Goal: Task Accomplishment & Management: Complete application form

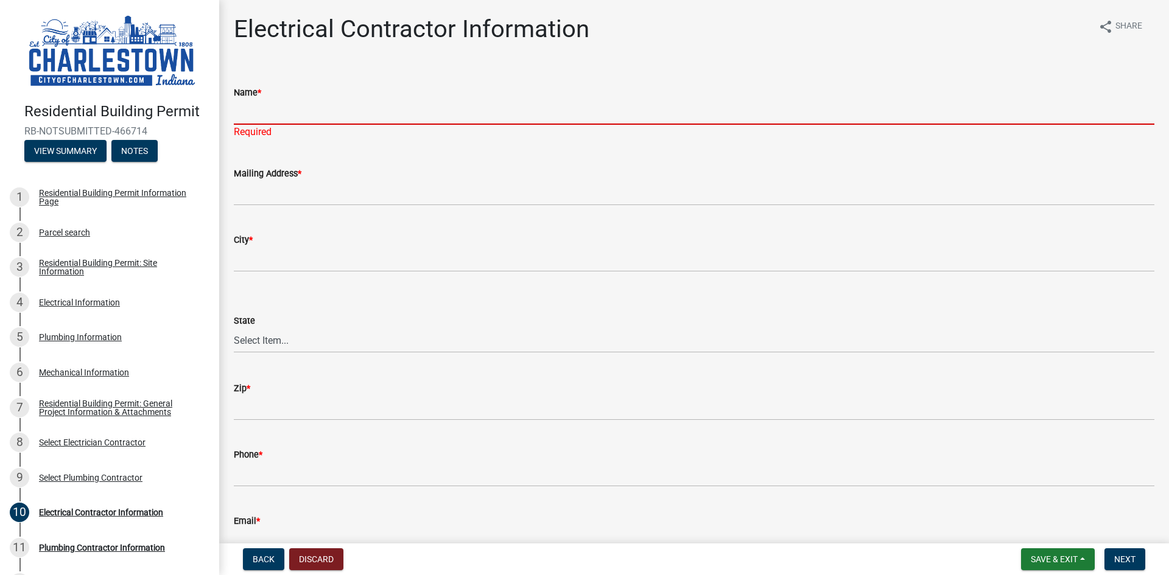
scroll to position [142, 0]
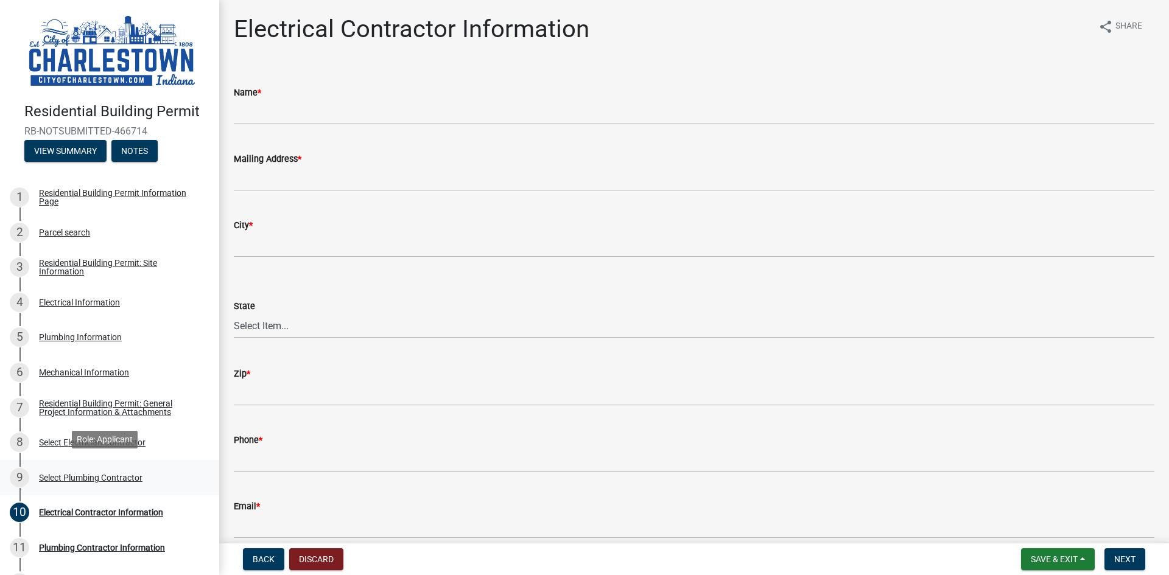
click at [117, 474] on div "Select Plumbing Contractor" at bounding box center [90, 478] width 103 height 9
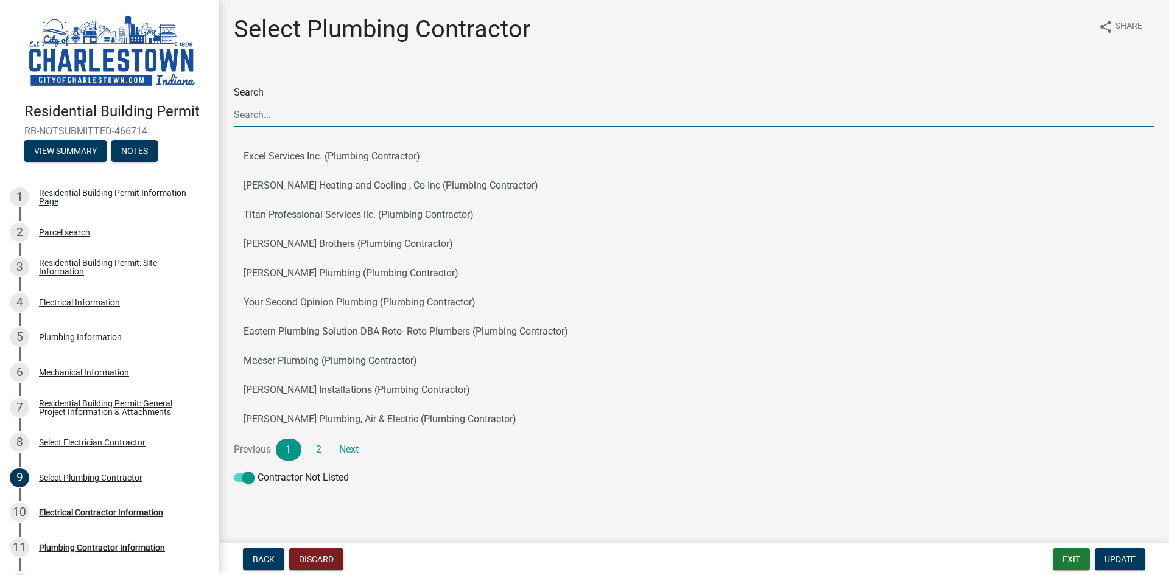
click at [321, 119] on input "Search" at bounding box center [694, 114] width 921 height 25
click at [99, 508] on div "Electrical Contractor Information" at bounding box center [101, 512] width 124 height 9
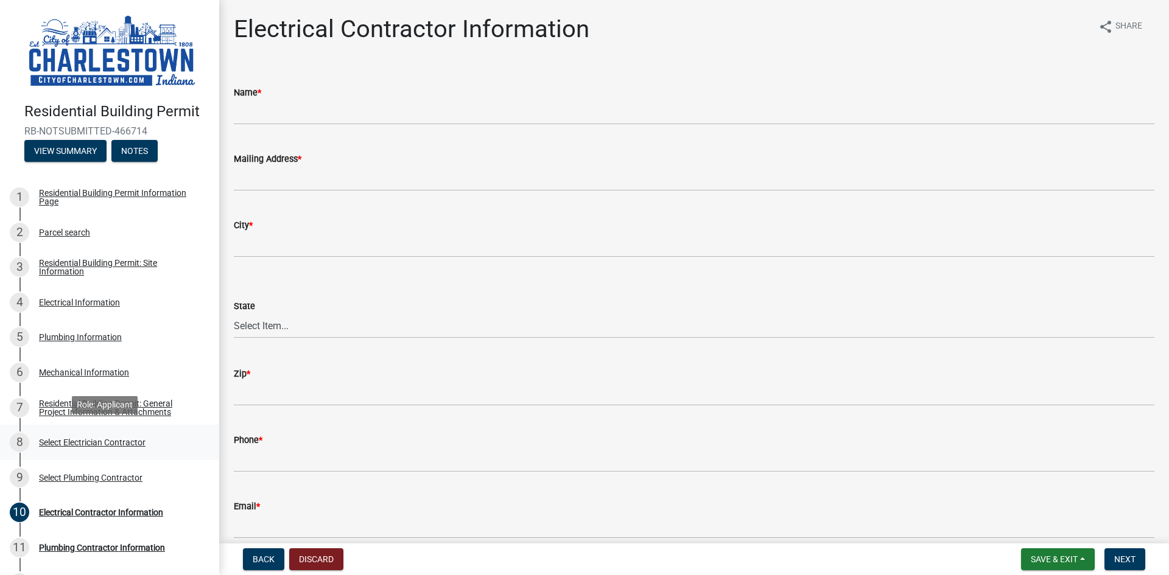
click at [91, 444] on div "8 Select Electrician Contractor" at bounding box center [105, 442] width 190 height 19
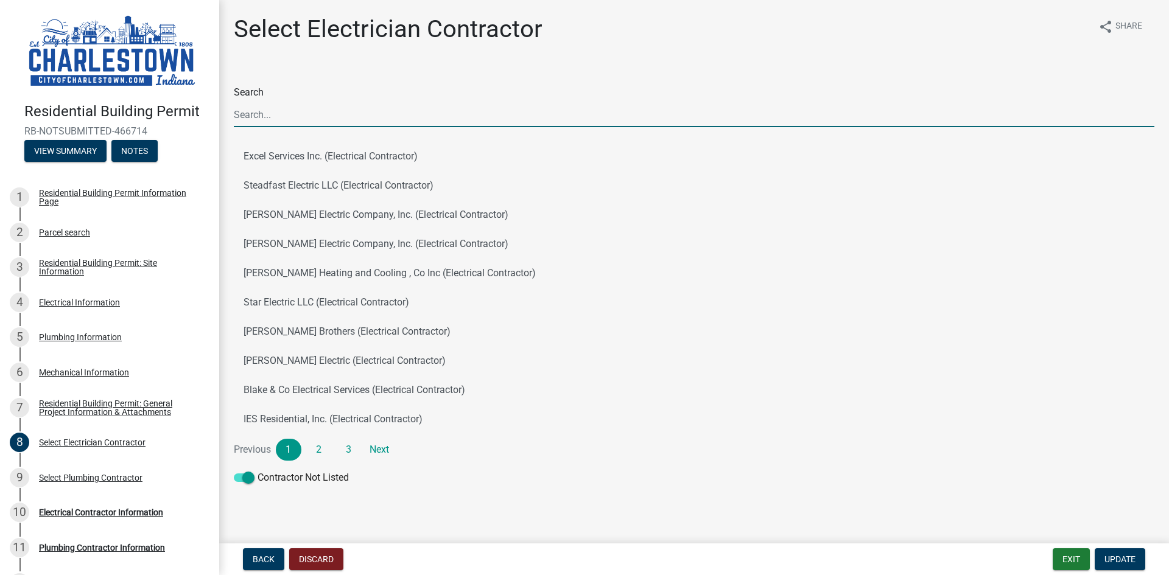
click at [321, 121] on input "Search" at bounding box center [694, 114] width 921 height 25
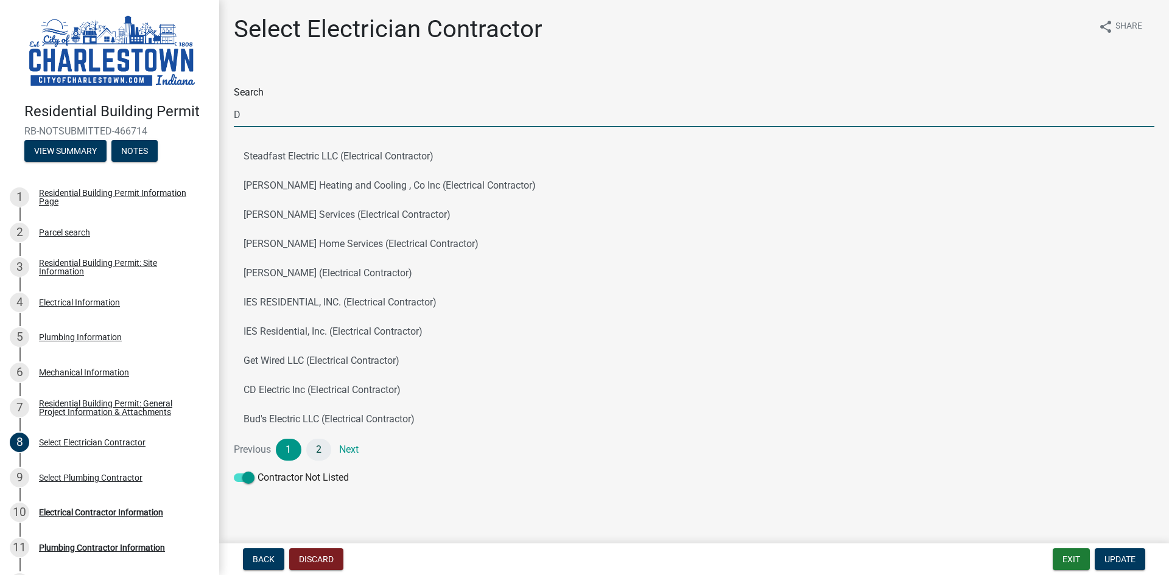
type input "D"
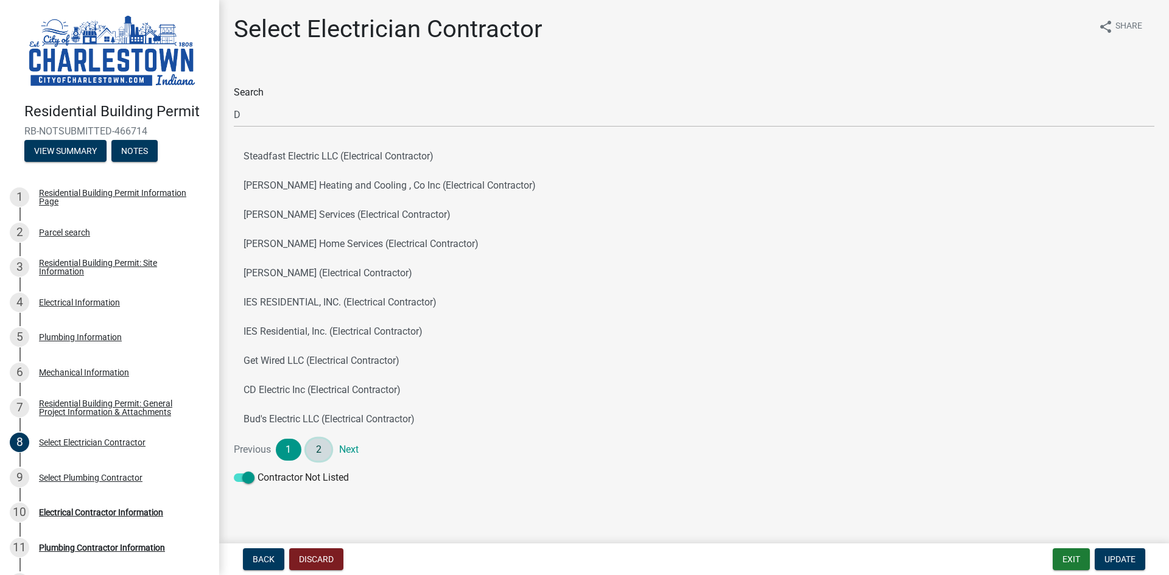
click at [317, 447] on link "2" at bounding box center [319, 450] width 26 height 22
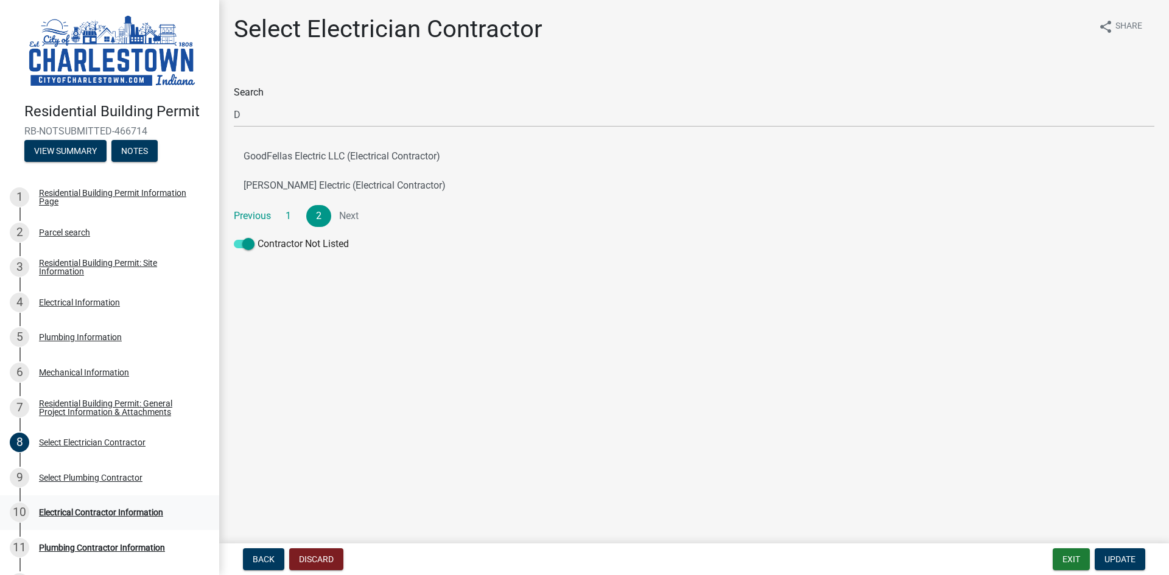
click at [99, 508] on div "Electrical Contractor Information" at bounding box center [101, 512] width 124 height 9
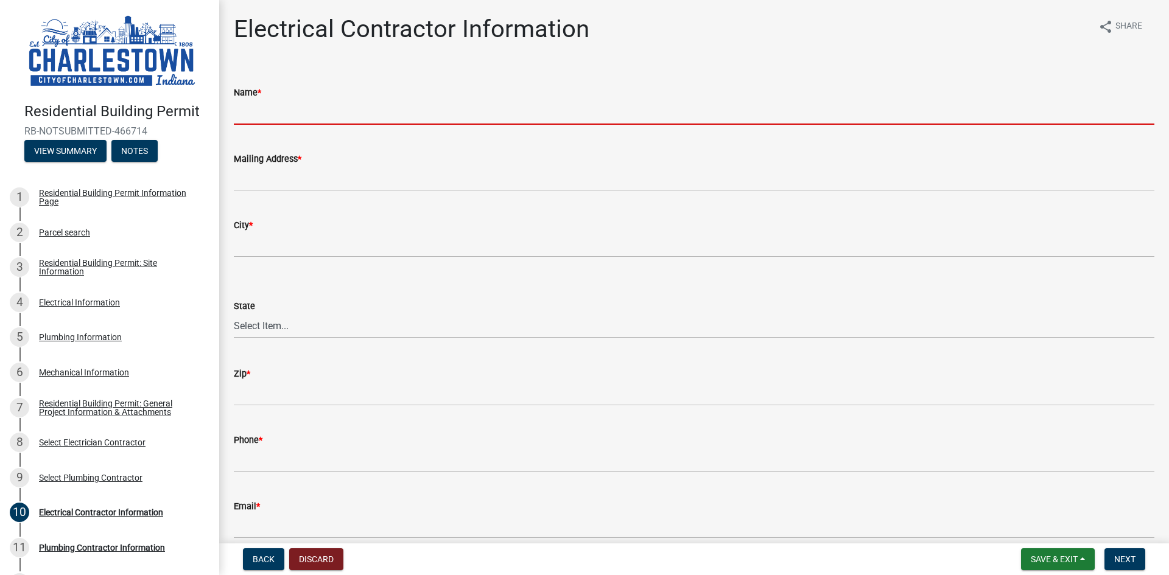
click at [303, 119] on input "Name *" at bounding box center [694, 112] width 921 height 25
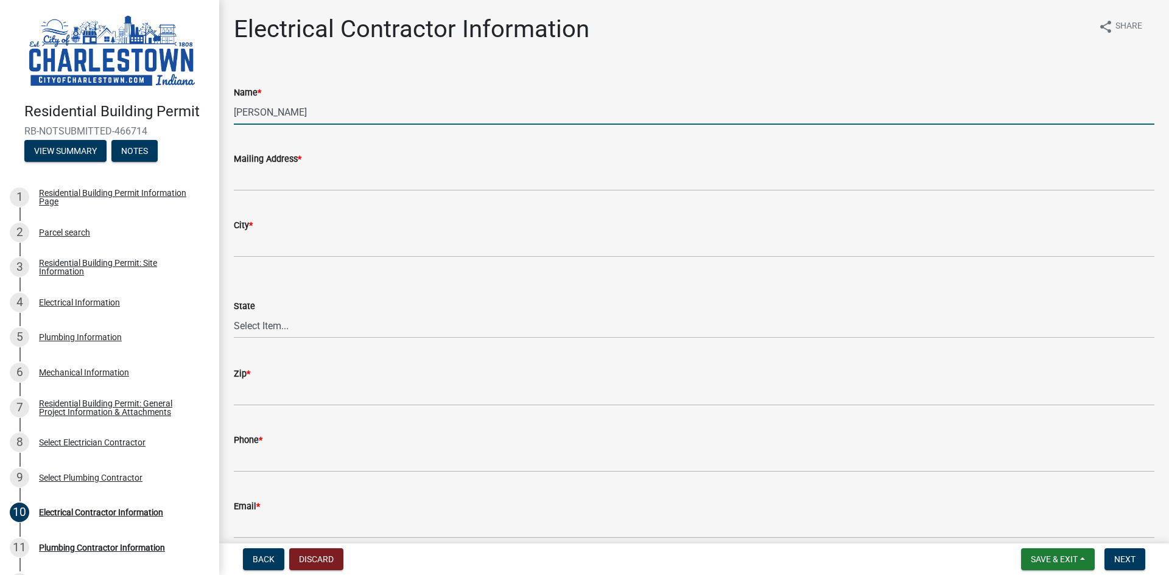
type input "[PERSON_NAME]"
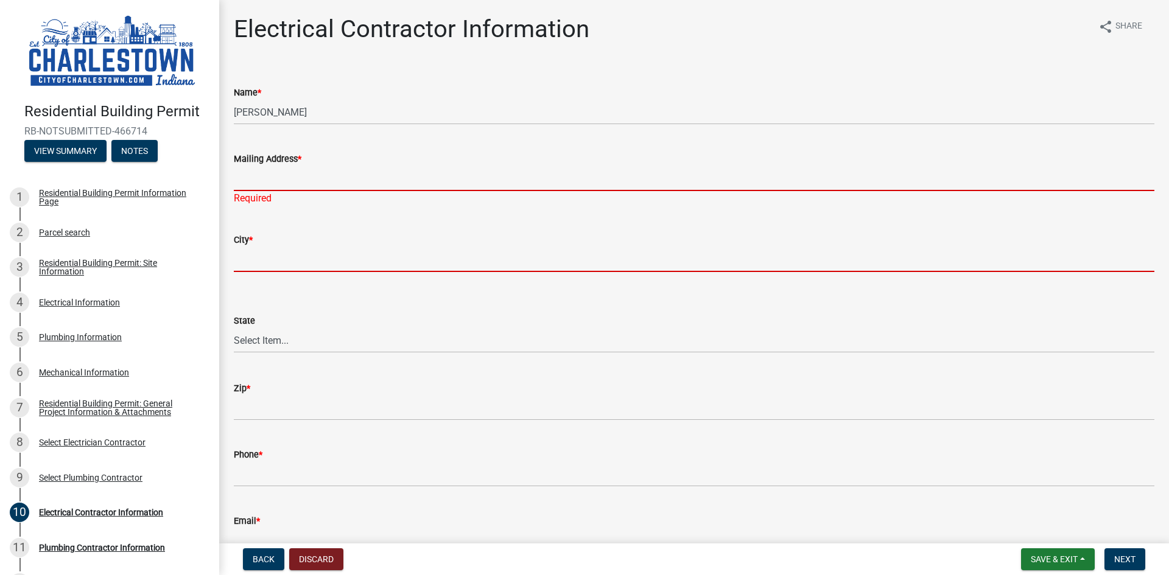
click at [284, 177] on input "Mailing Address *" at bounding box center [694, 178] width 921 height 25
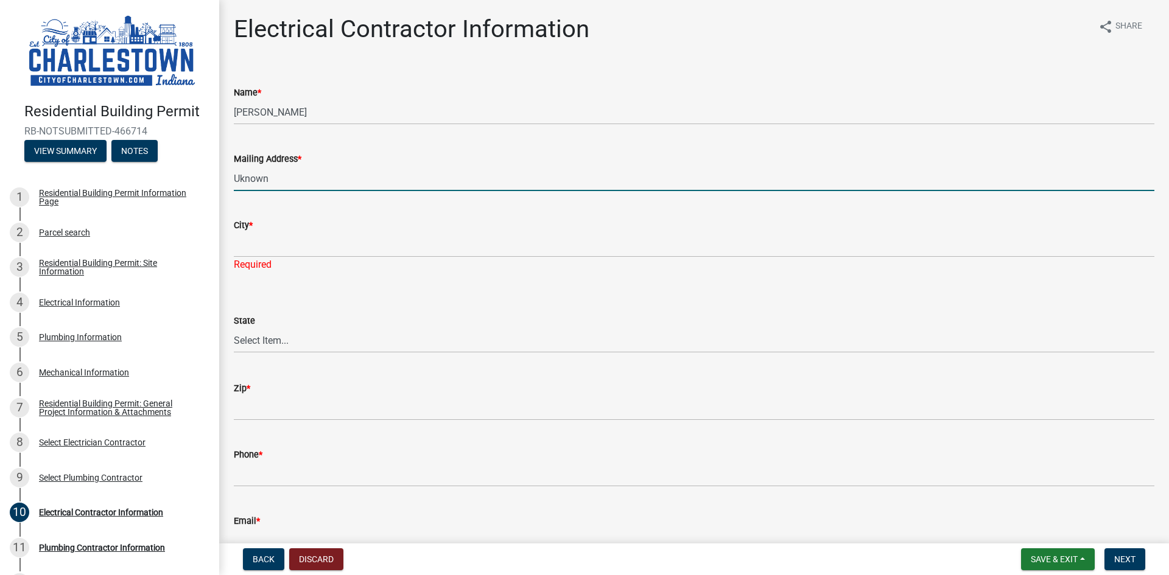
click at [284, 177] on input "Uknown" at bounding box center [694, 178] width 921 height 25
type input "Unknown"
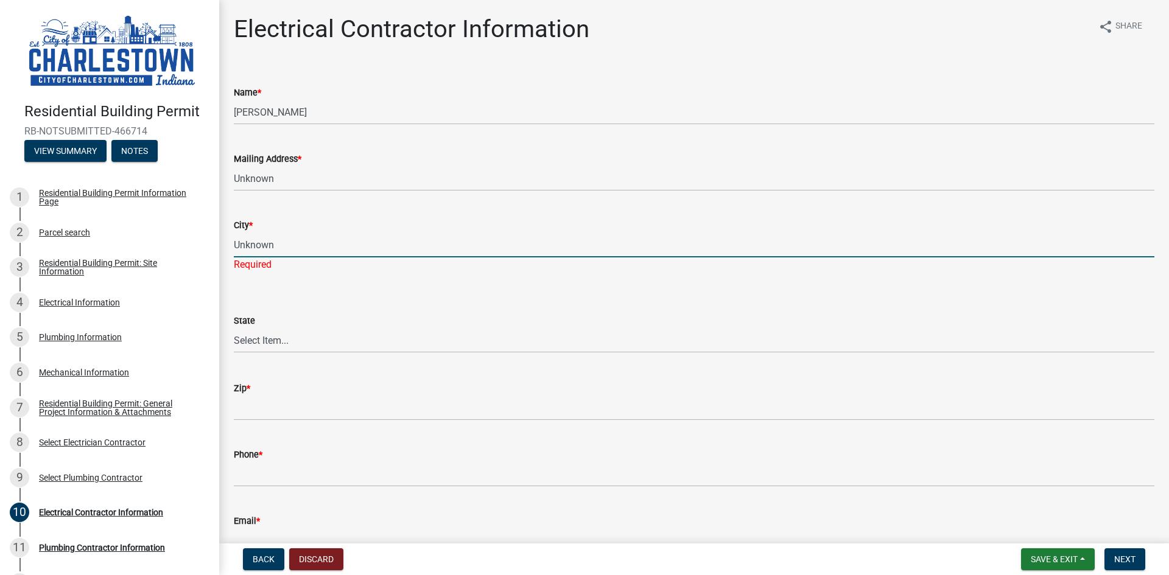
type input "Unknown"
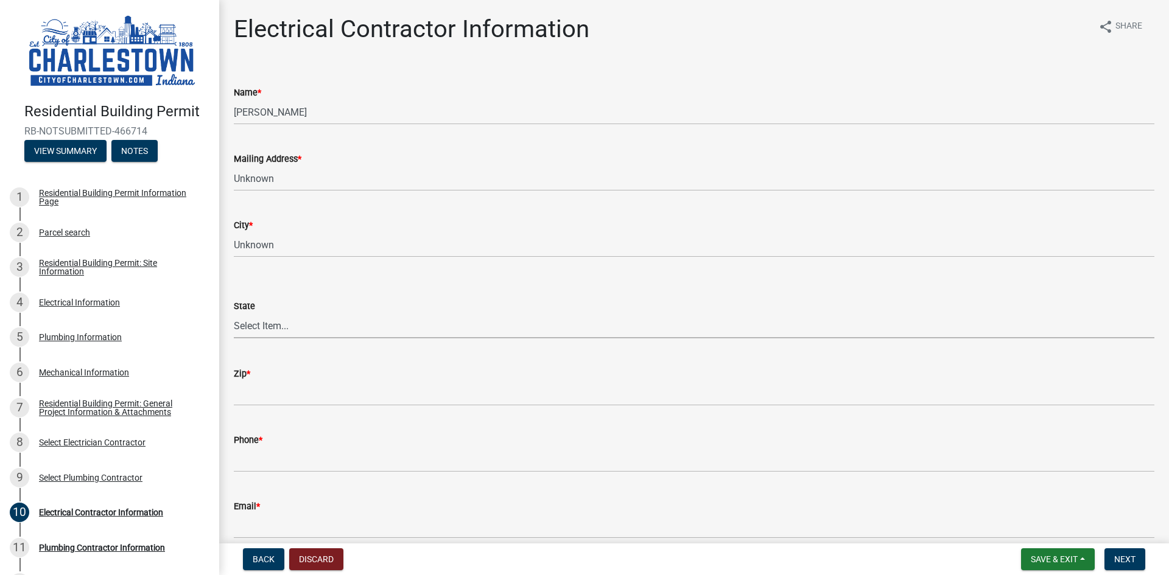
click at [301, 329] on select "Select Item... Alabama Alaska Arizona Arkansas California Colorado Connecticut …" at bounding box center [694, 326] width 921 height 25
select select "IN"
click at [234, 314] on select "Select Item... Alabama Alaska Arizona Arkansas California Colorado Connecticut …" at bounding box center [694, 326] width 921 height 25
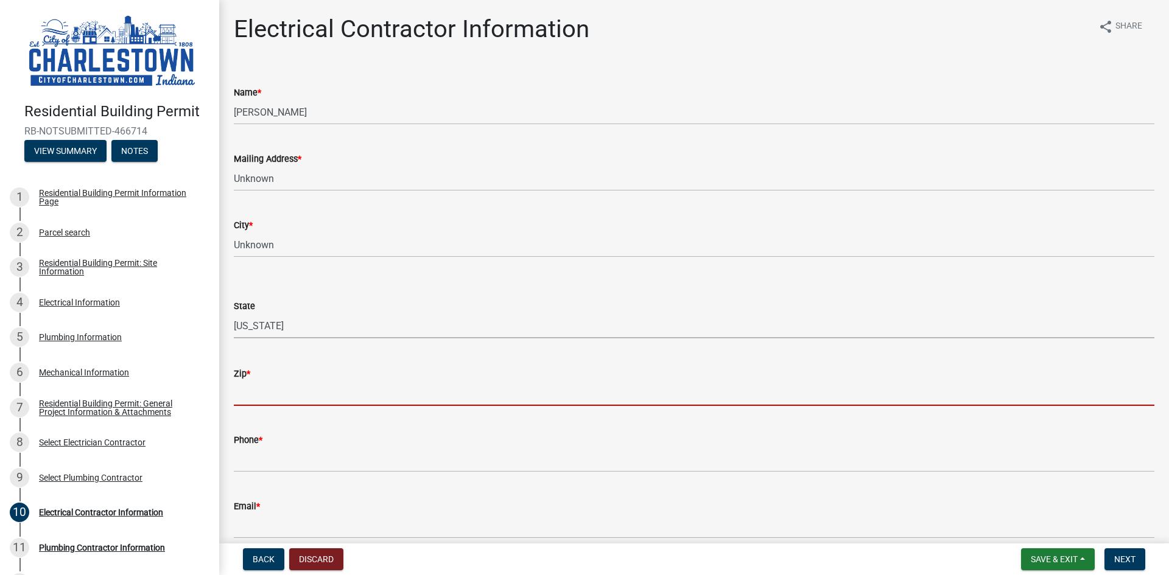
click at [289, 398] on input "Zip *" at bounding box center [694, 393] width 921 height 25
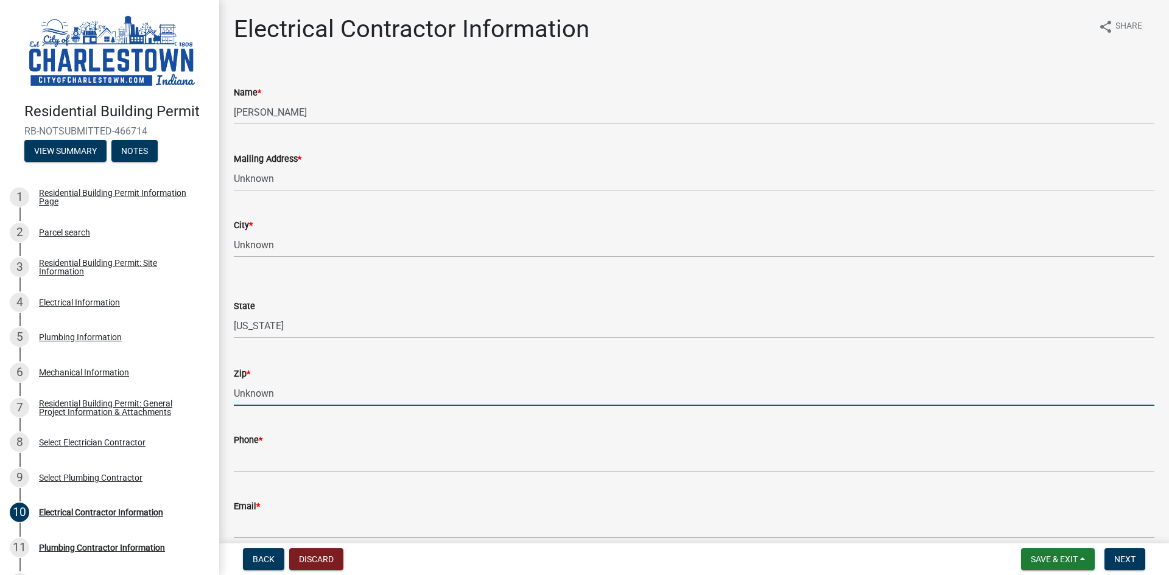
type input "Unknown"
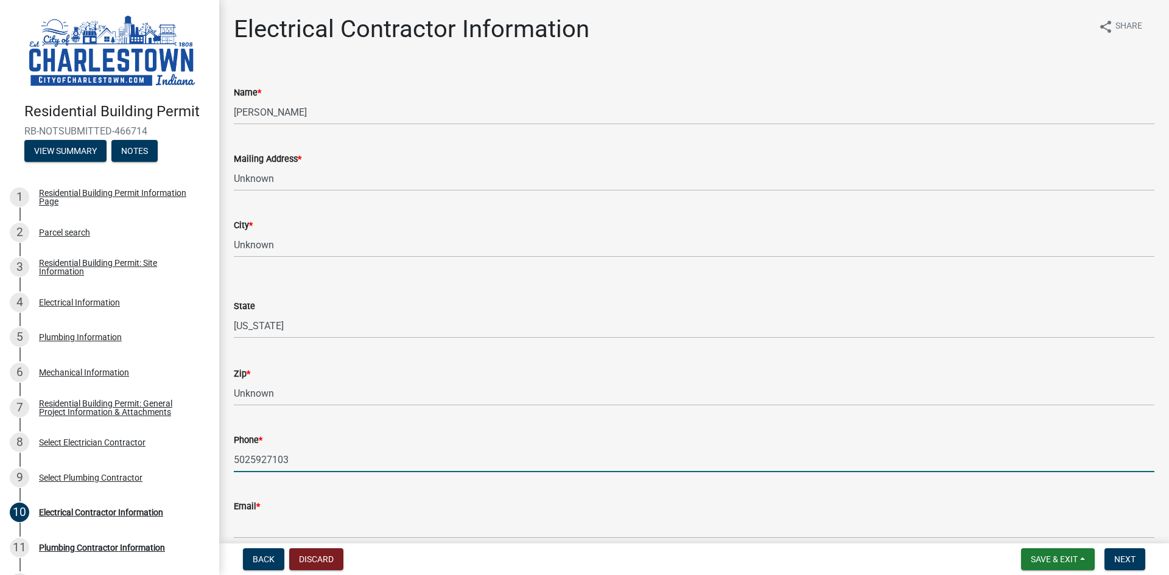
type input "5025927103"
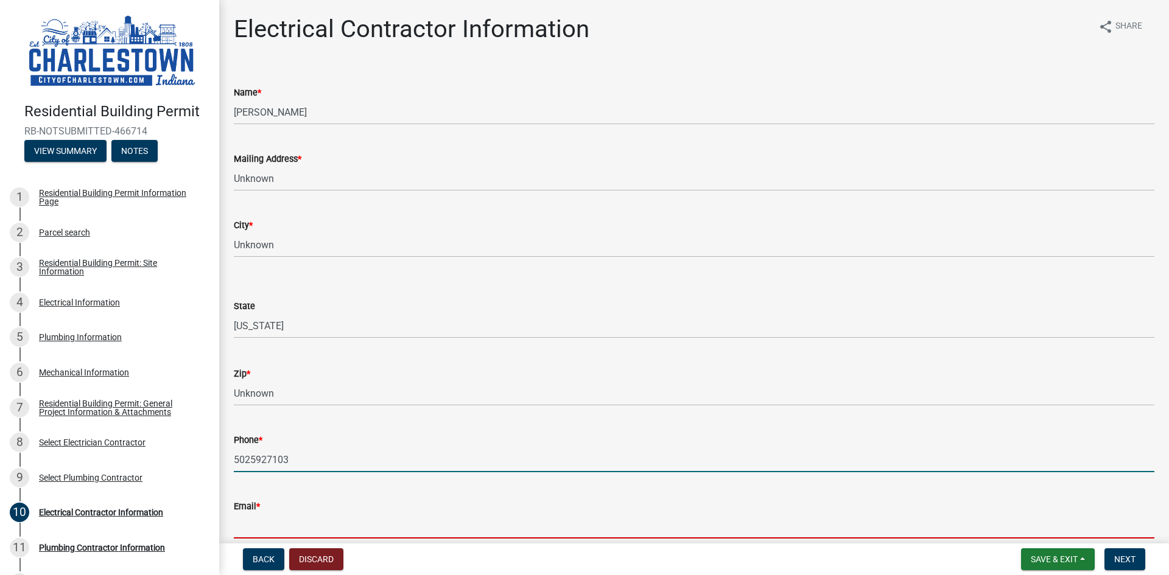
click at [290, 529] on input "Email *" at bounding box center [694, 526] width 921 height 25
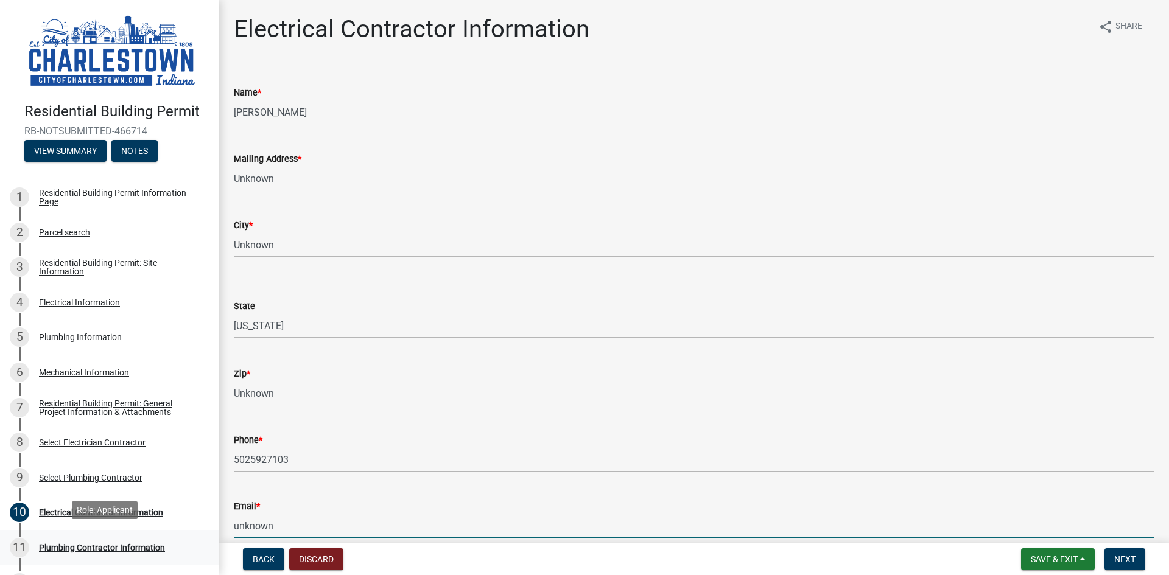
type input "unknown"
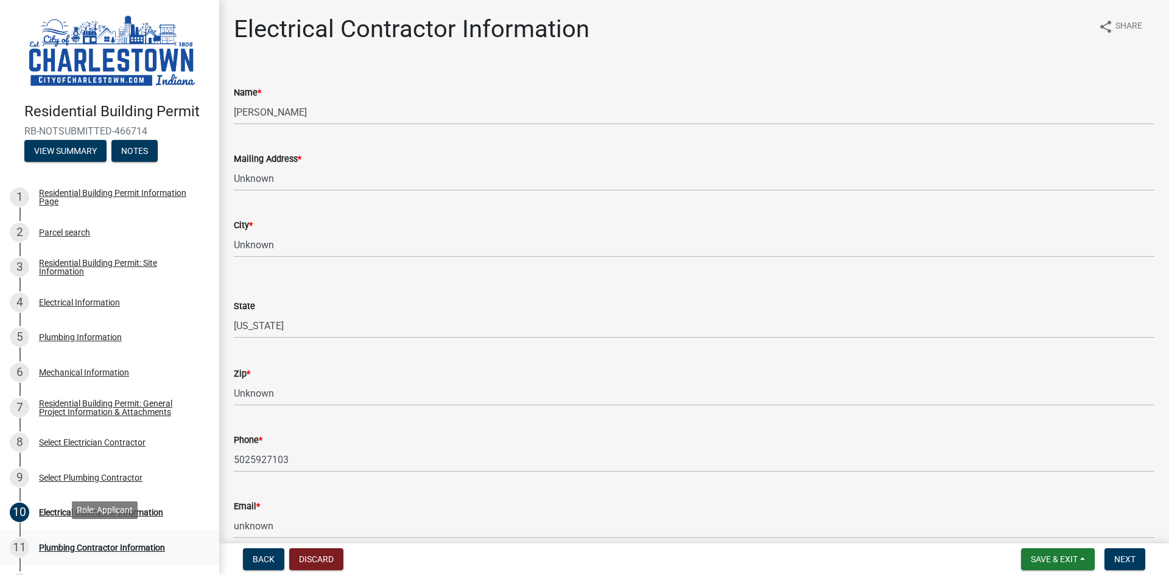
click at [105, 544] on div "Plumbing Contractor Information" at bounding box center [102, 548] width 126 height 9
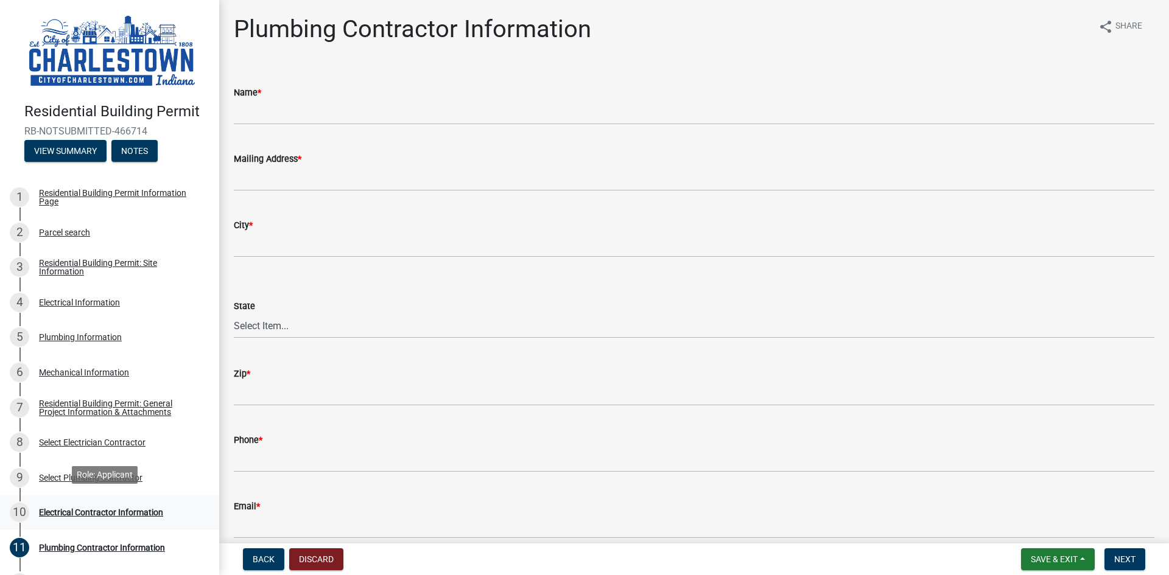
click at [61, 508] on div "Electrical Contractor Information" at bounding box center [101, 512] width 124 height 9
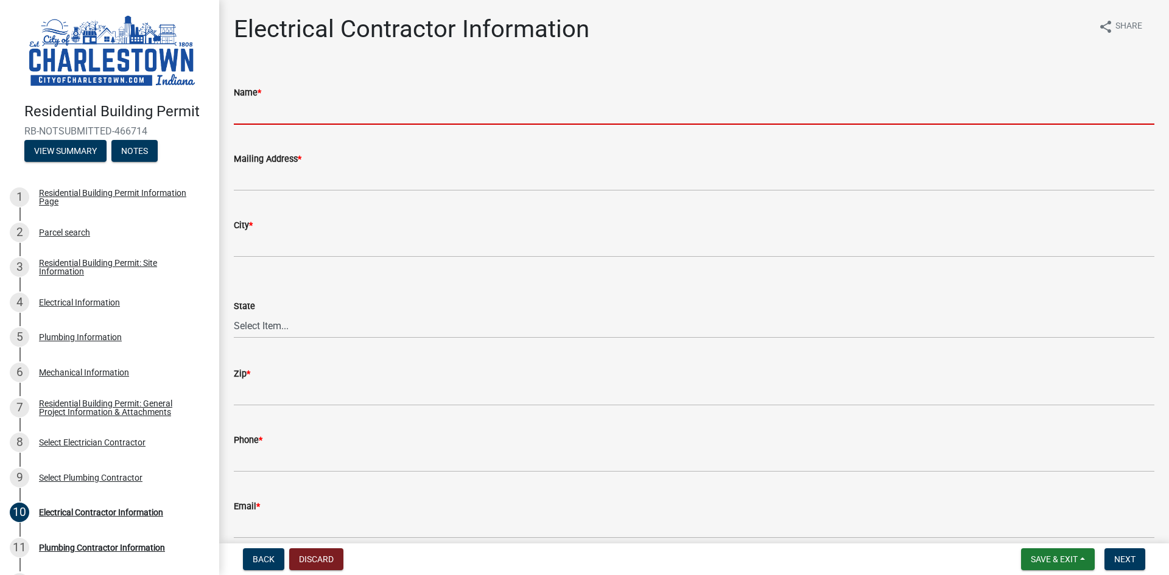
click at [299, 113] on input "Name *" at bounding box center [694, 112] width 921 height 25
type input "[PERSON_NAME]"
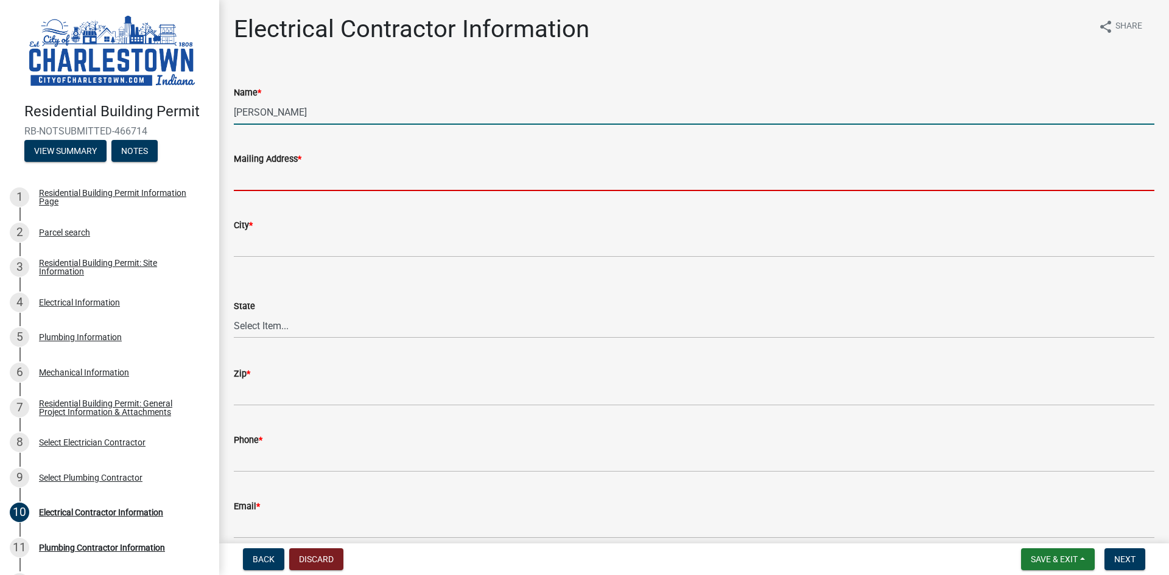
click at [281, 183] on input "Mailing Address *" at bounding box center [694, 178] width 921 height 25
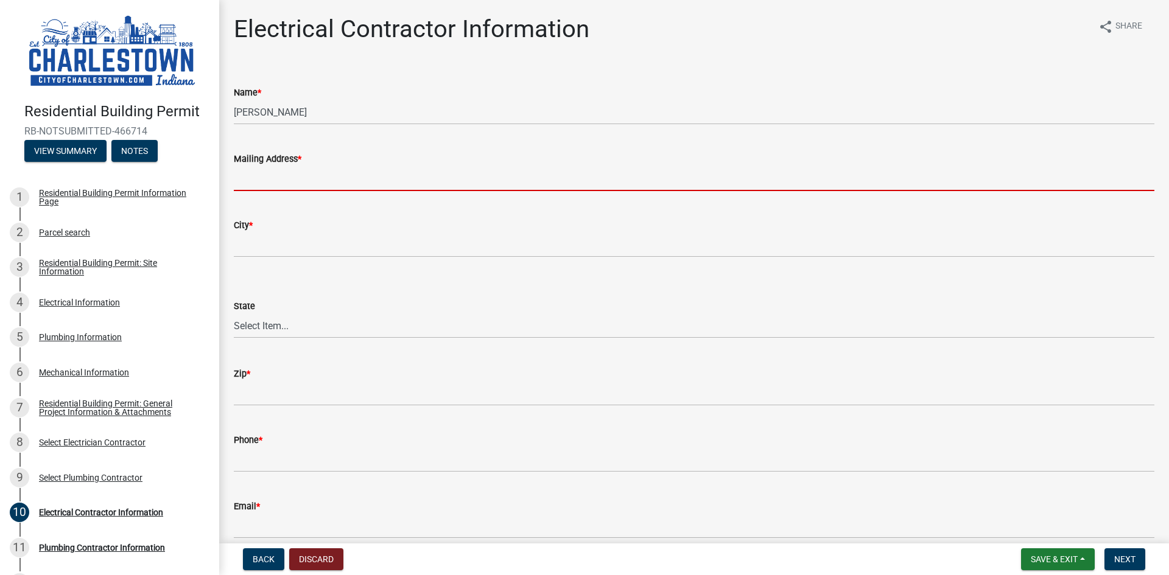
type input "Unknown"
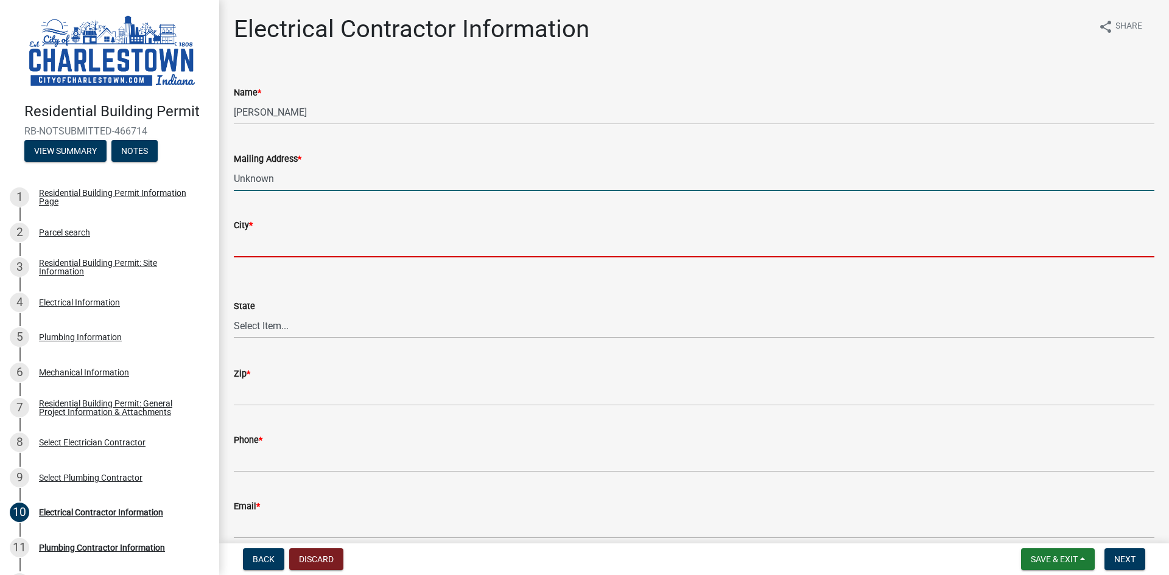
click at [268, 244] on input "City *" at bounding box center [694, 245] width 921 height 25
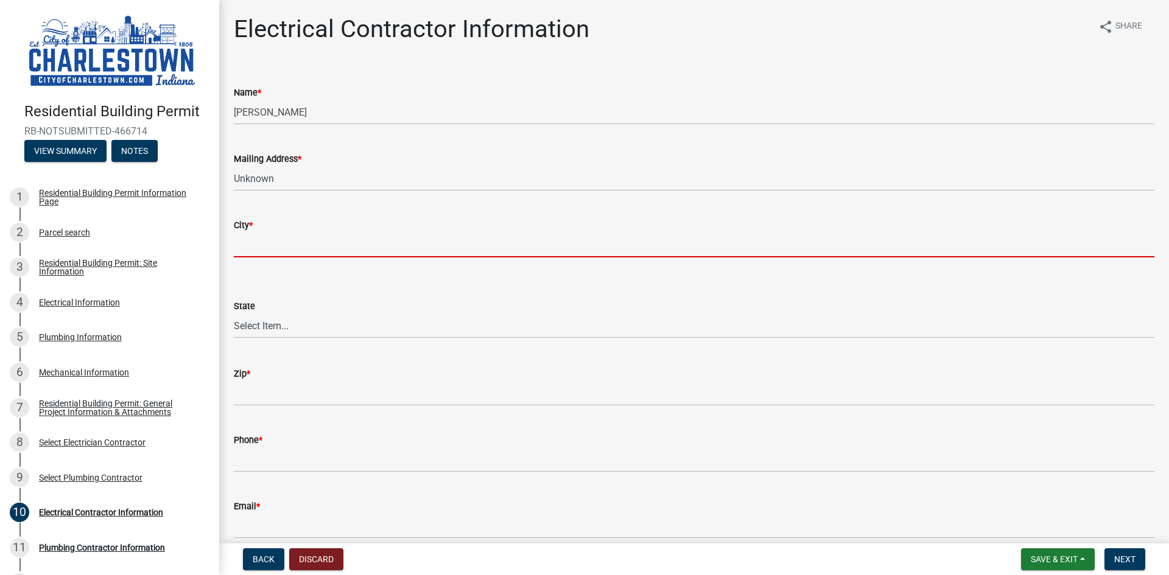
type input "Unknown"
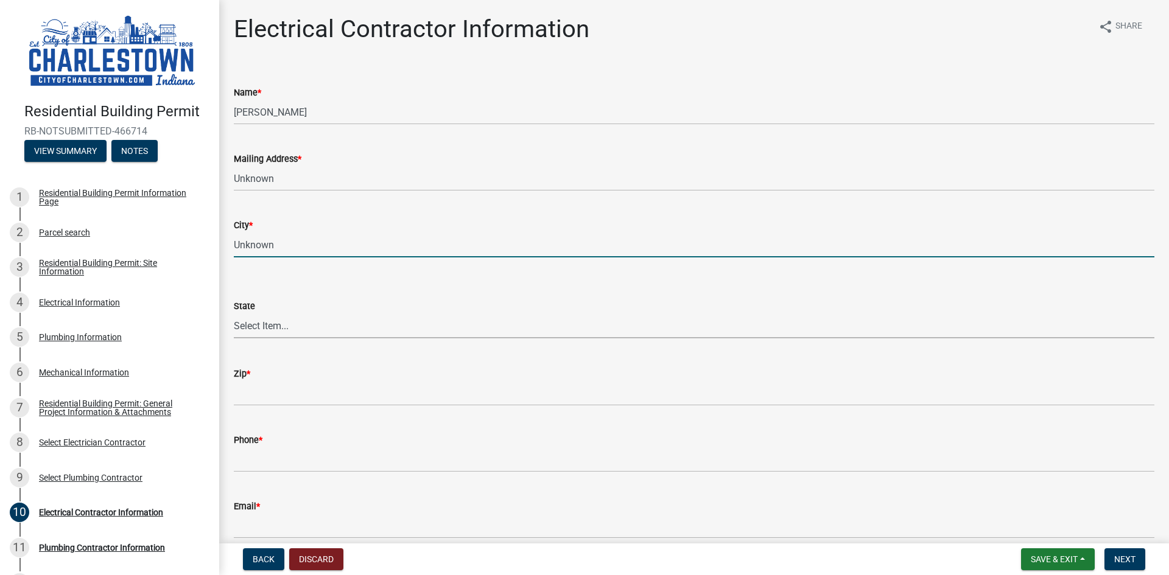
click at [279, 330] on select "Select Item... Alabama Alaska Arizona Arkansas California Colorado Connecticut …" at bounding box center [694, 326] width 921 height 25
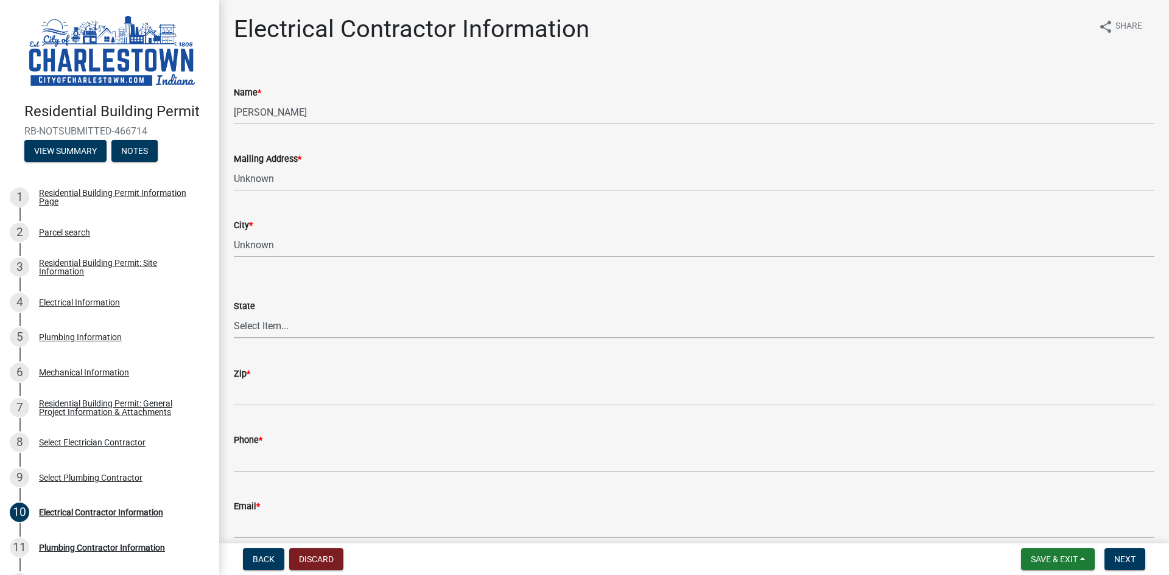
select select "IN"
click at [234, 314] on select "Select Item... Alabama Alaska Arizona Arkansas California Colorado Connecticut …" at bounding box center [694, 326] width 921 height 25
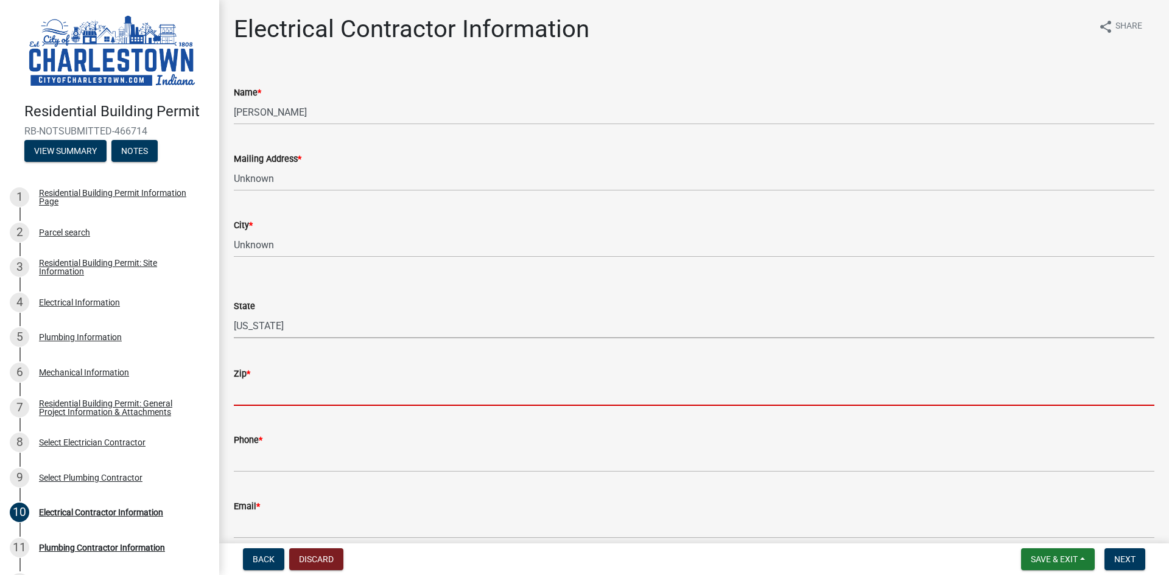
click at [312, 398] on input "Zip *" at bounding box center [694, 393] width 921 height 25
type input "Unknown"
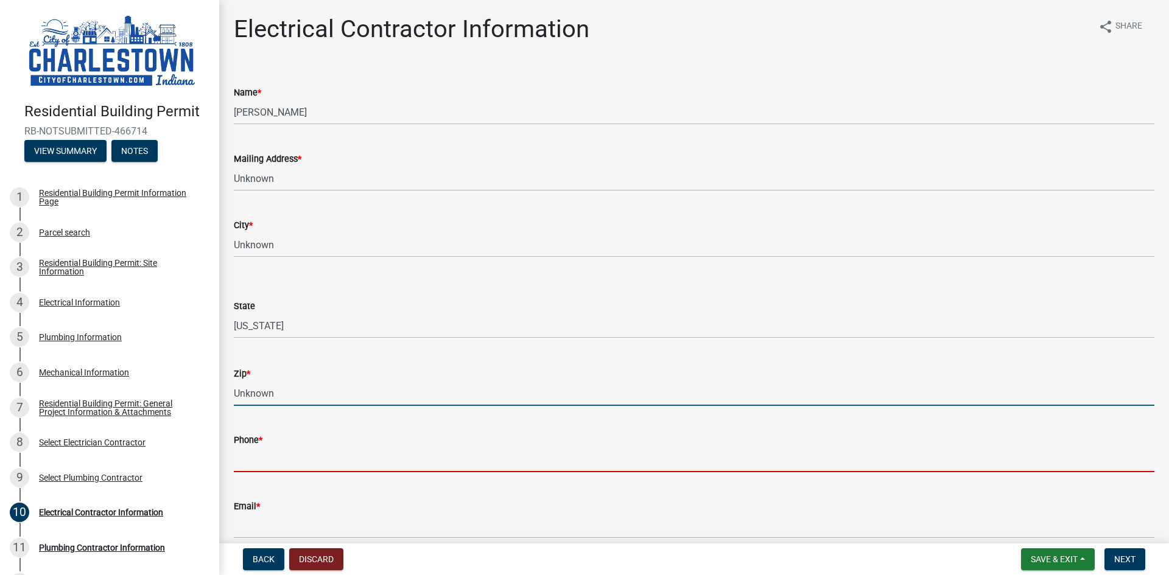
click at [289, 464] on input "Phone *" at bounding box center [694, 459] width 921 height 25
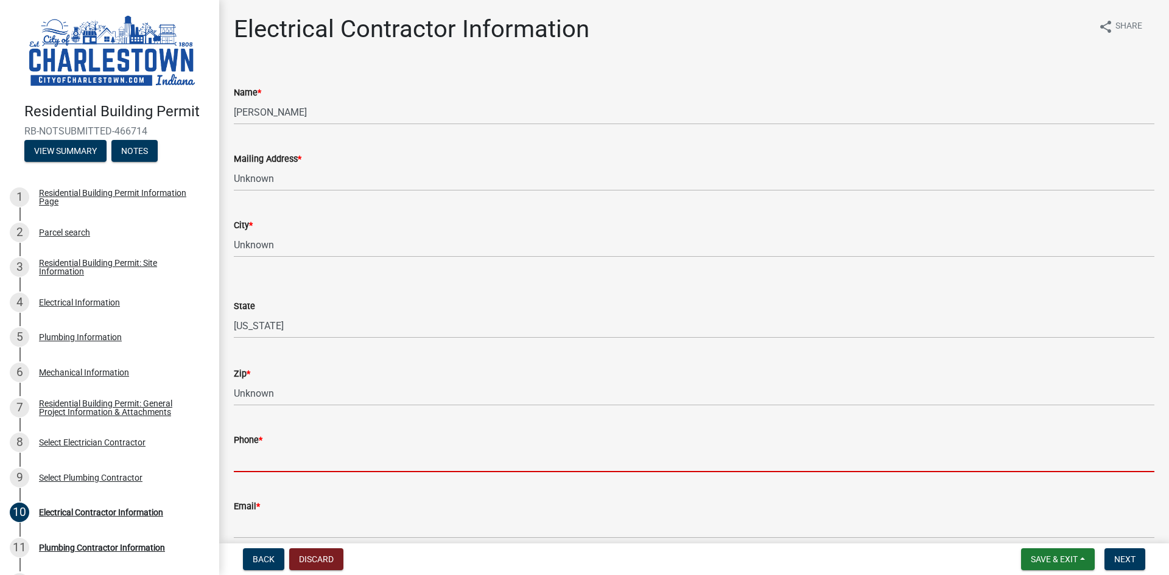
type input "5025927103"
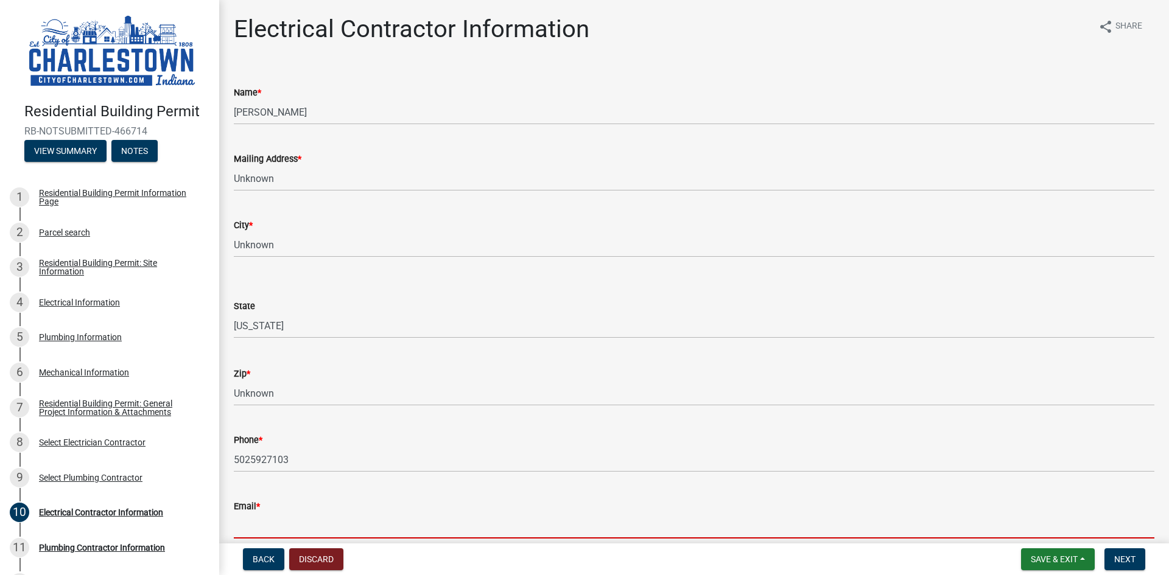
click at [289, 524] on input "Email *" at bounding box center [694, 526] width 921 height 25
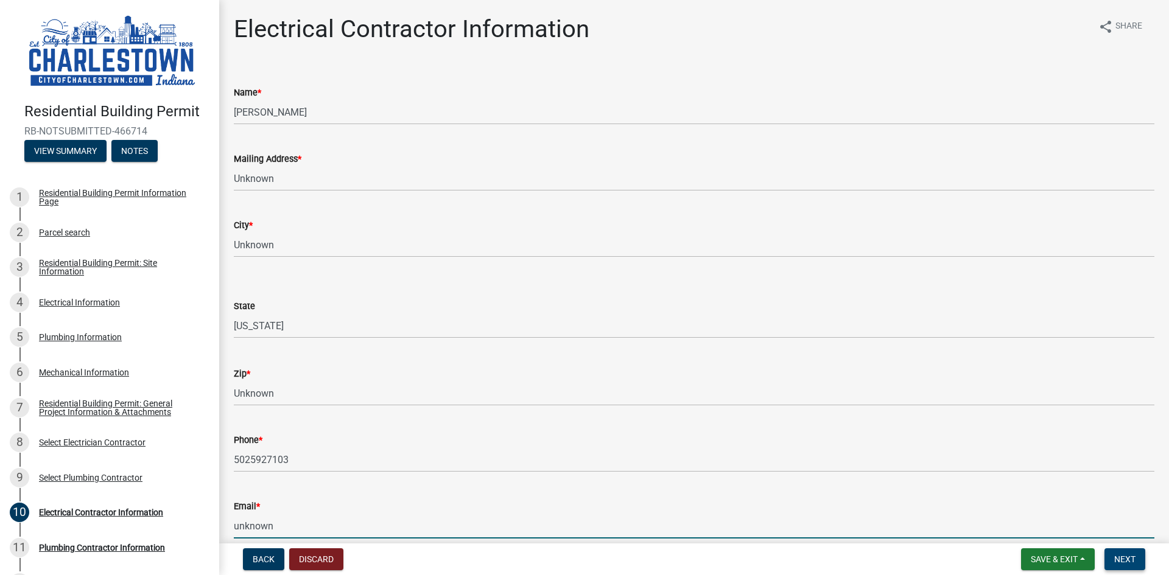
click at [1123, 564] on span "Next" at bounding box center [1124, 560] width 21 height 10
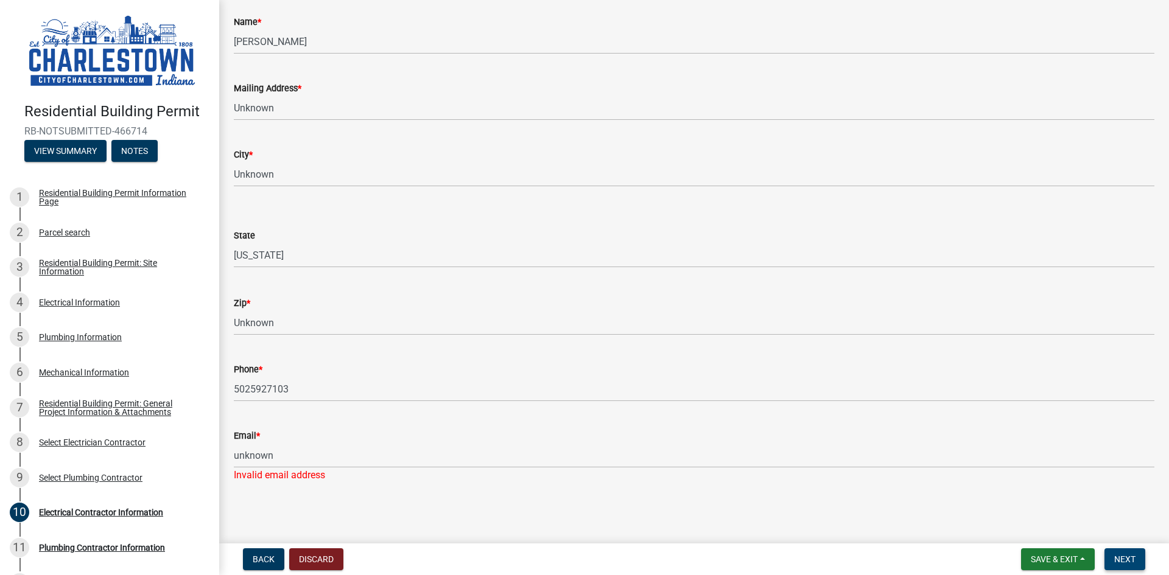
scroll to position [72, 0]
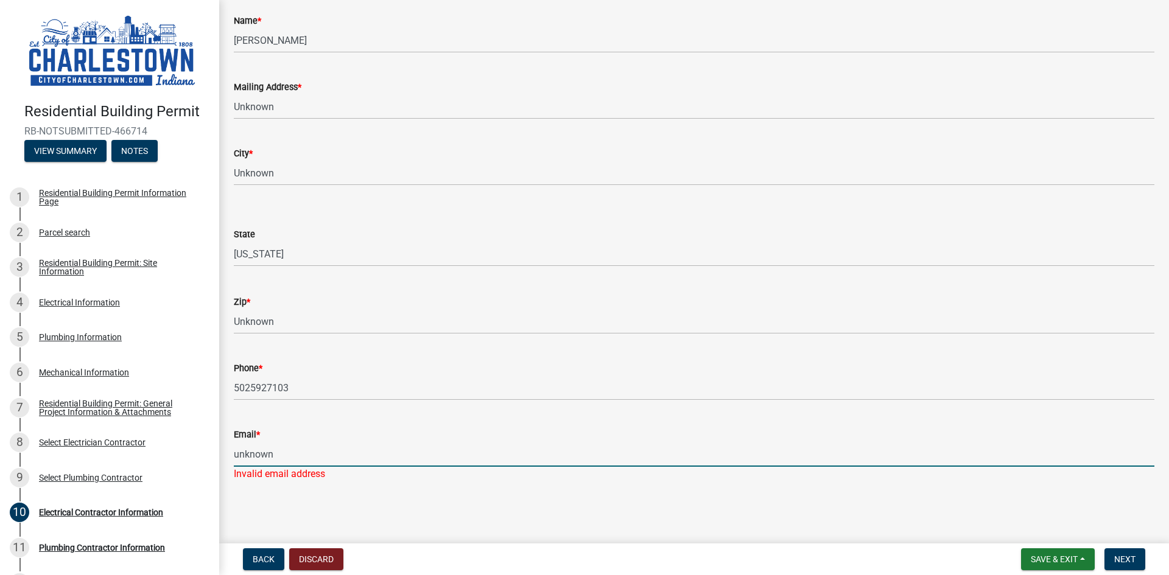
click at [328, 453] on input "unknown" at bounding box center [694, 454] width 921 height 25
drag, startPoint x: 312, startPoint y: 454, endPoint x: 230, endPoint y: 454, distance: 82.2
click at [230, 454] on div "Email * unknown Invalid email address" at bounding box center [694, 445] width 939 height 71
type input "[EMAIL_ADDRESS][DOMAIN_NAME]"
click at [1132, 564] on span "Next" at bounding box center [1124, 560] width 21 height 10
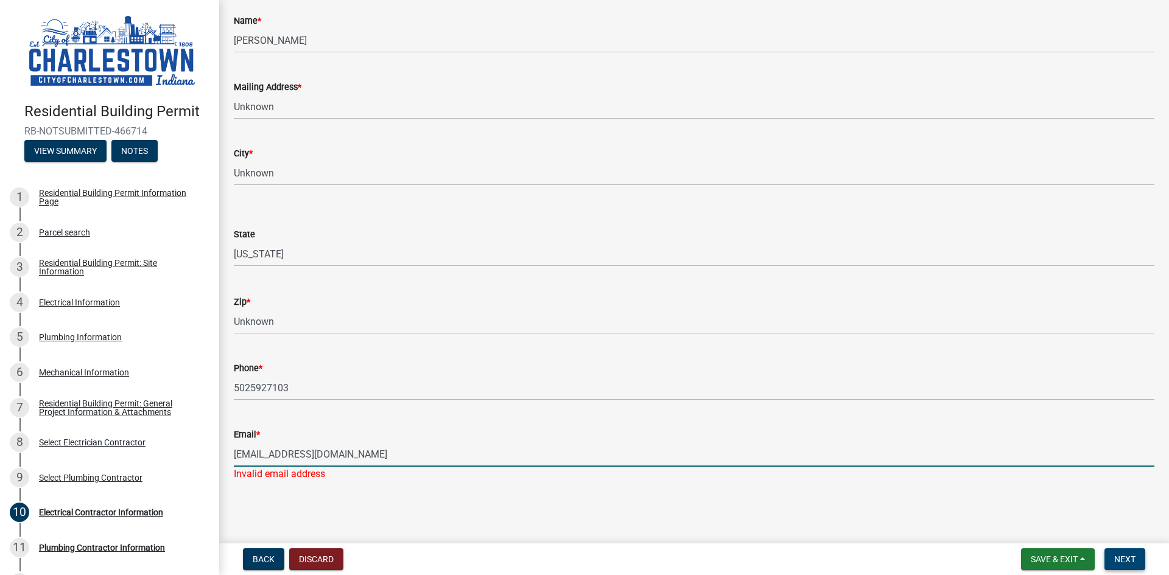
scroll to position [0, 0]
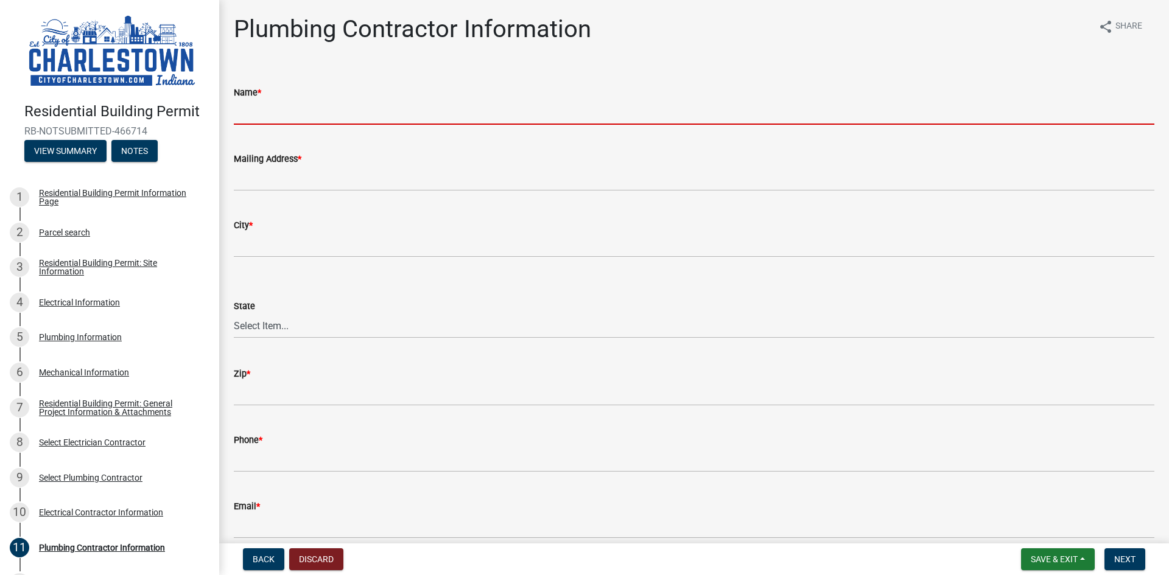
click at [272, 114] on input "Name *" at bounding box center [694, 112] width 921 height 25
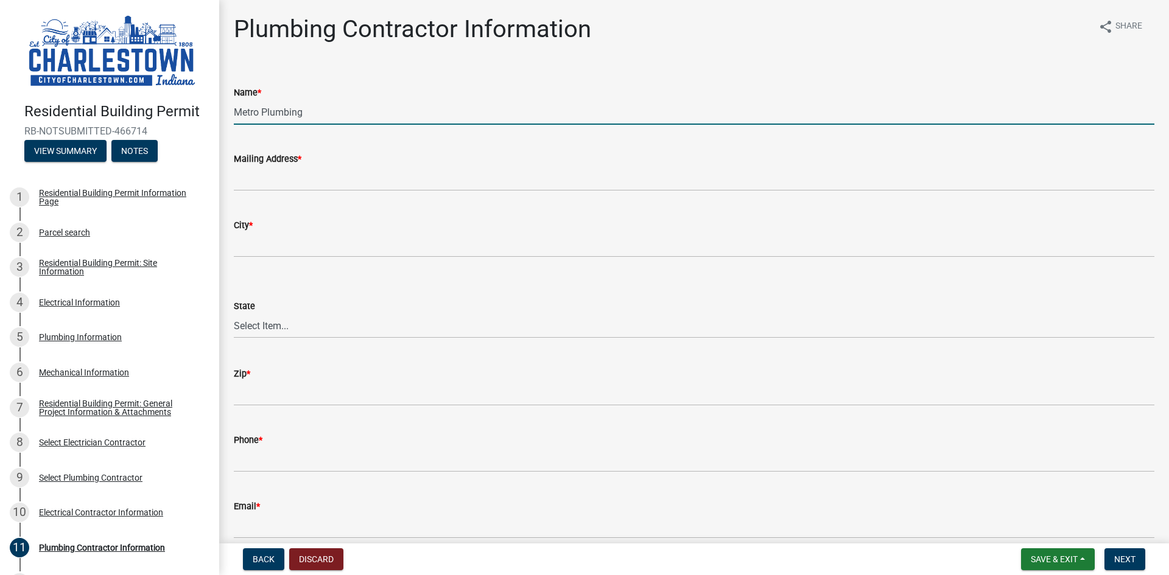
type input "Metro Plumbing"
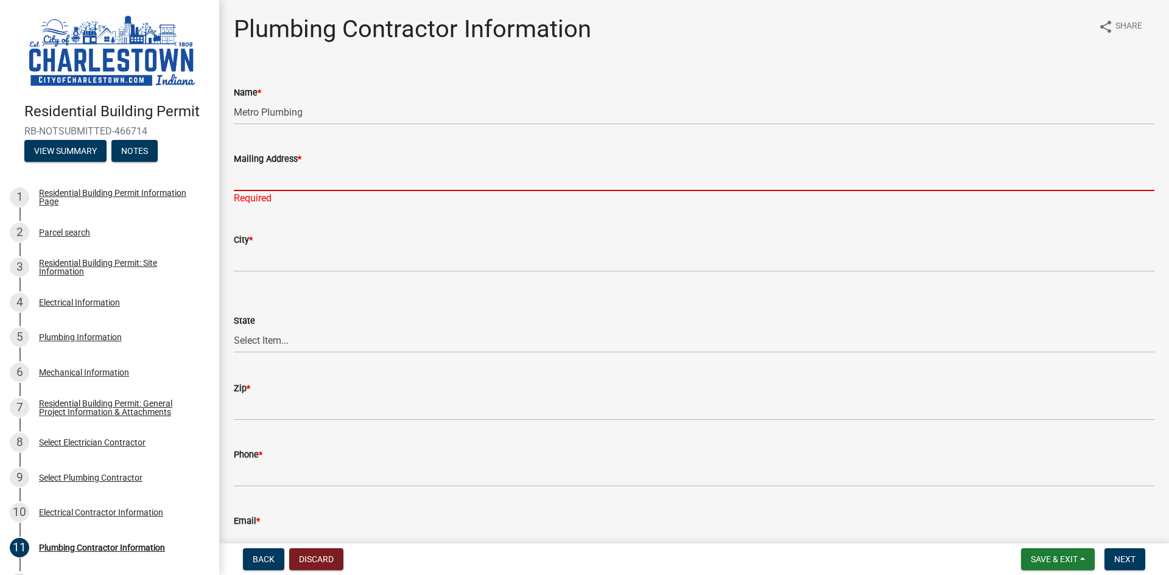
click at [329, 181] on input "Mailing Address *" at bounding box center [694, 178] width 921 height 25
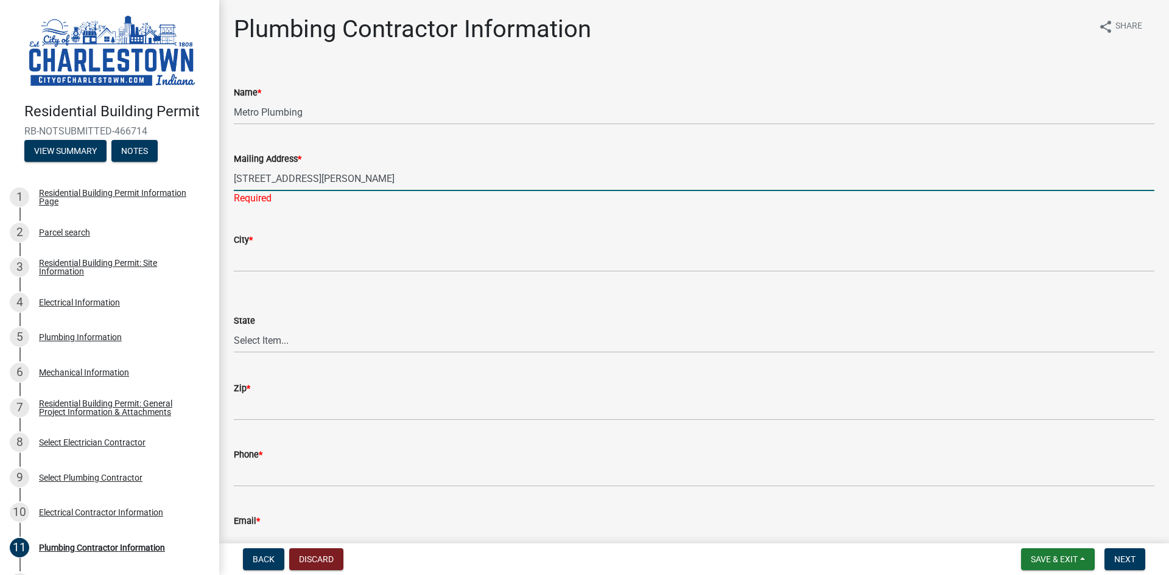
type input "[STREET_ADDRESS][PERSON_NAME]"
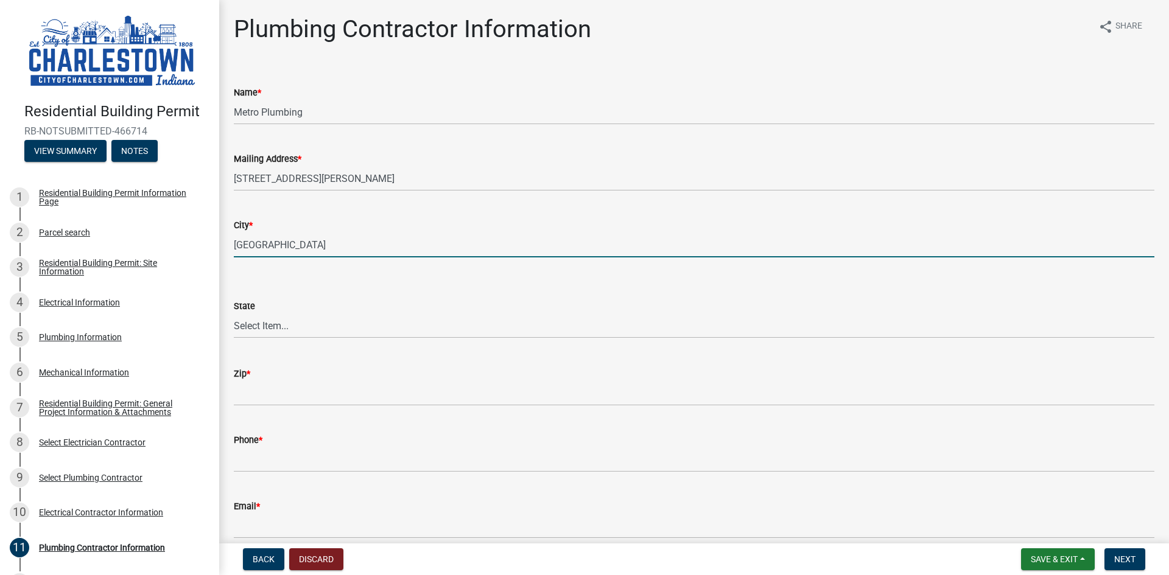
type input "[GEOGRAPHIC_DATA]"
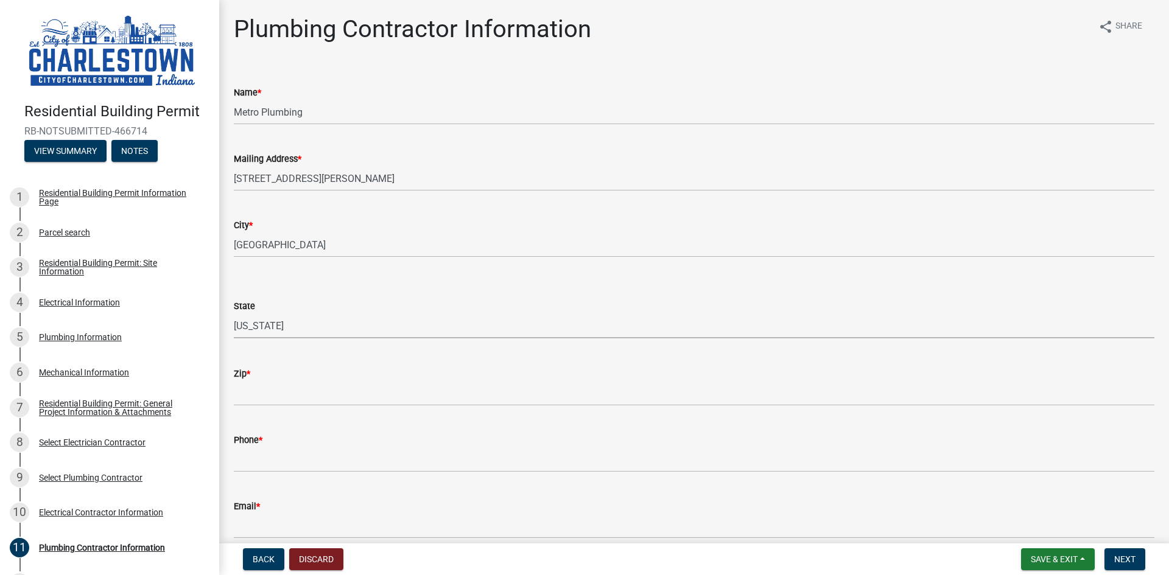
select select "IN"
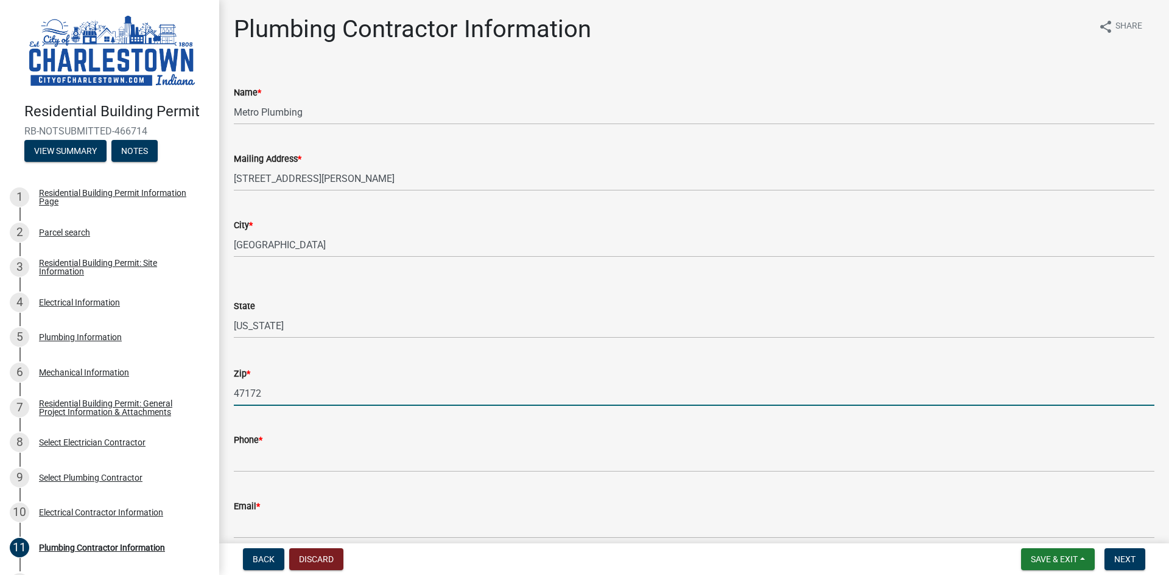
type input "47172"
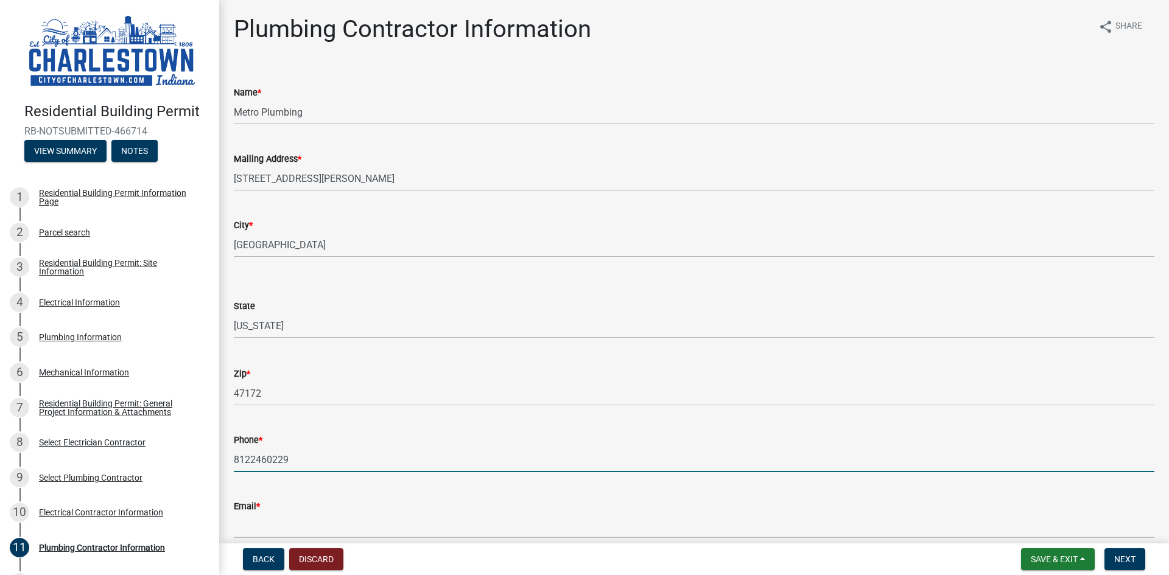
type input "8122460229"
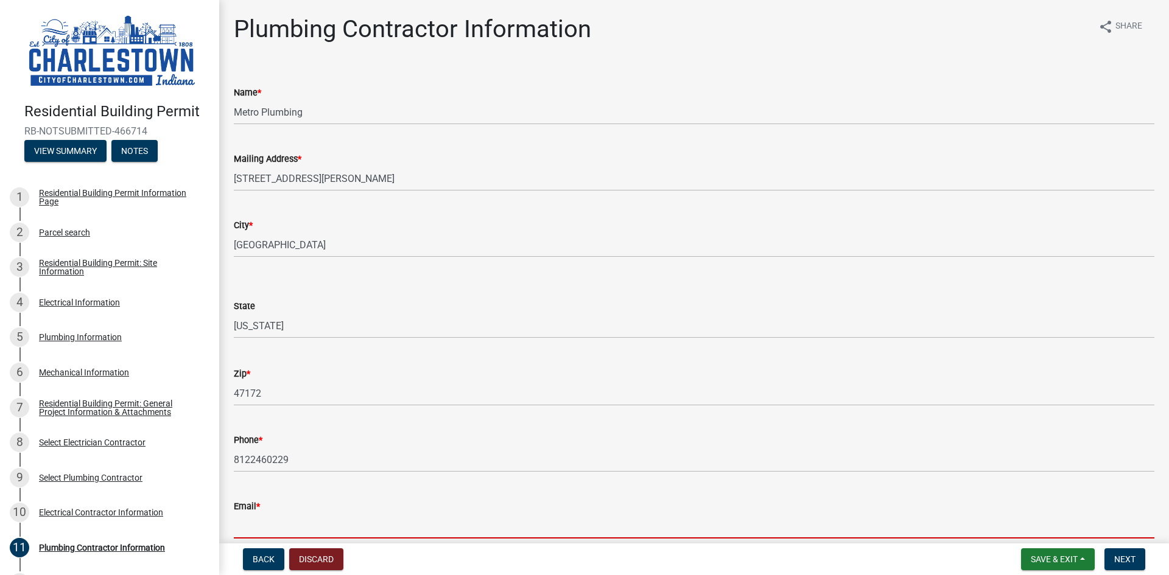
click at [430, 527] on input "Email *" at bounding box center [694, 526] width 921 height 25
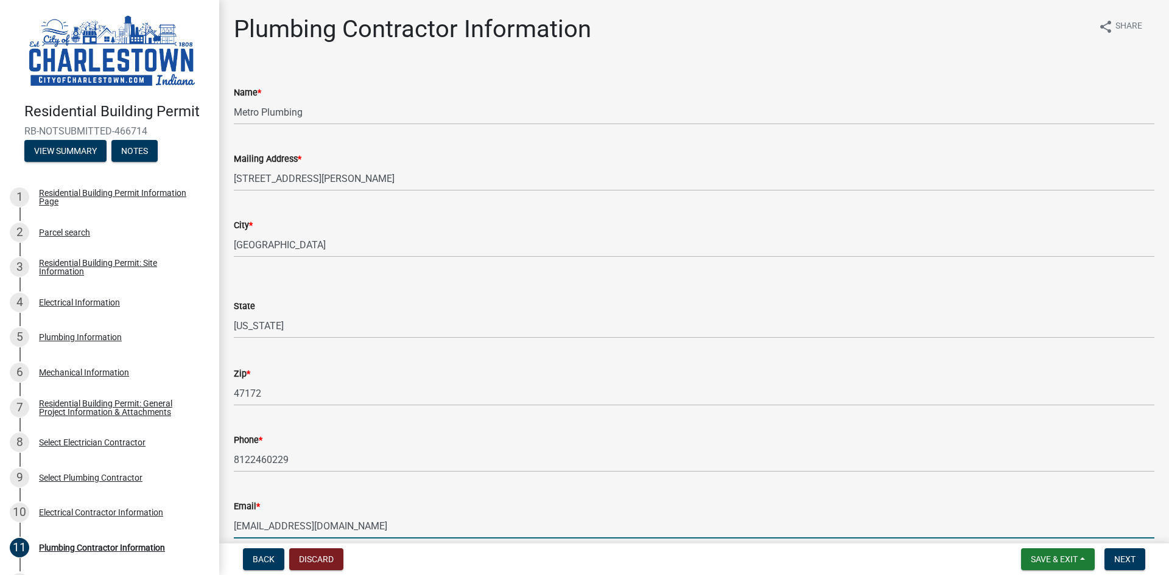
type input "[EMAIL_ADDRESS][DOMAIN_NAME]"
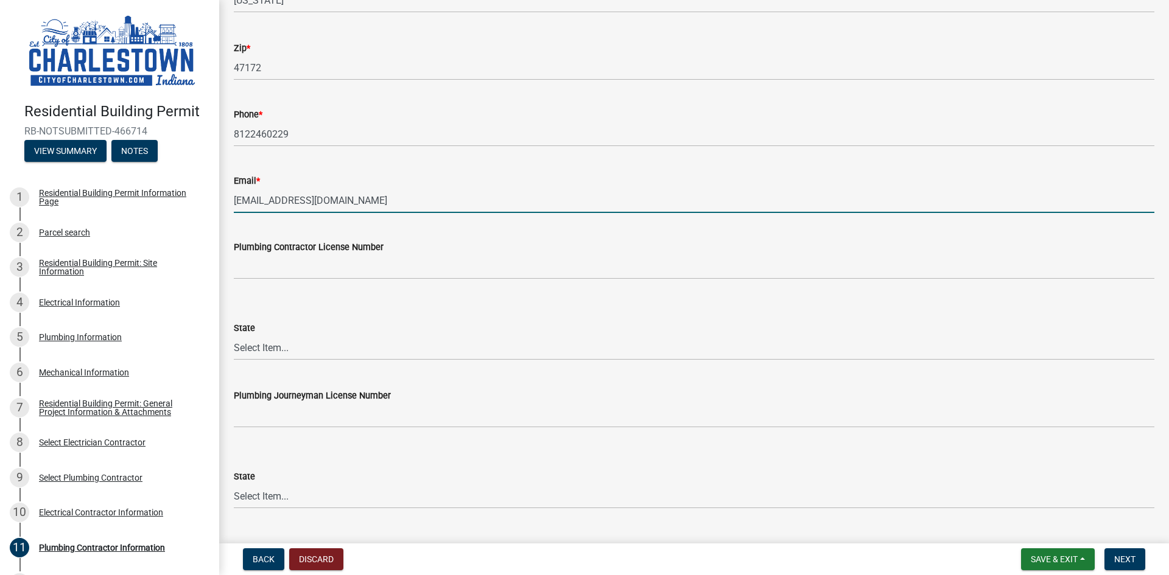
scroll to position [354, 0]
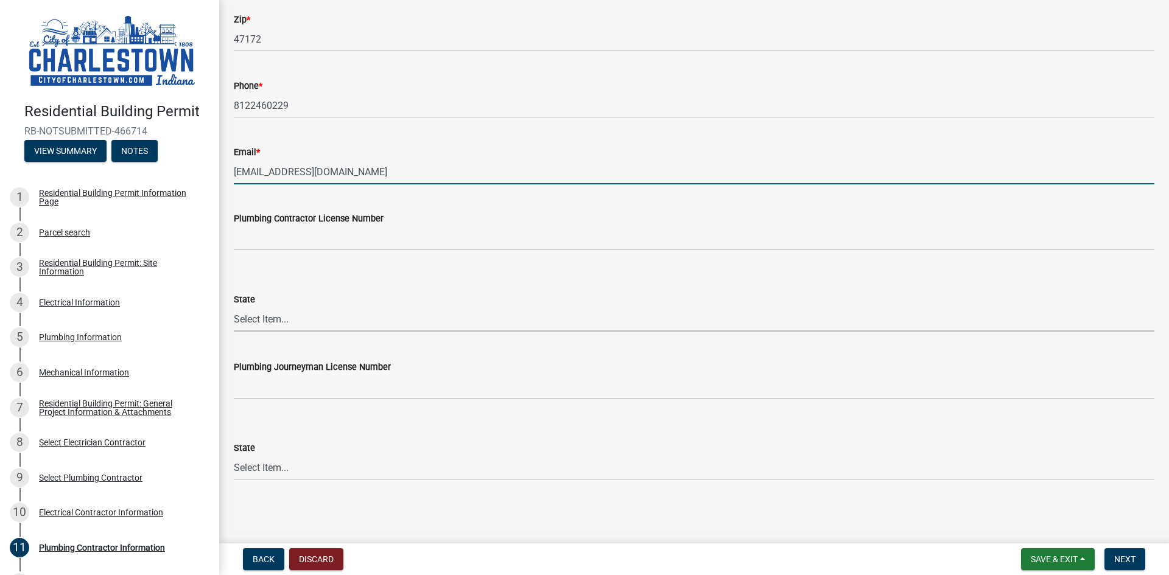
click at [284, 321] on select "Select Item... Alabama Alaska Arizona Arkansas California Colorado Connecticut …" at bounding box center [694, 319] width 921 height 25
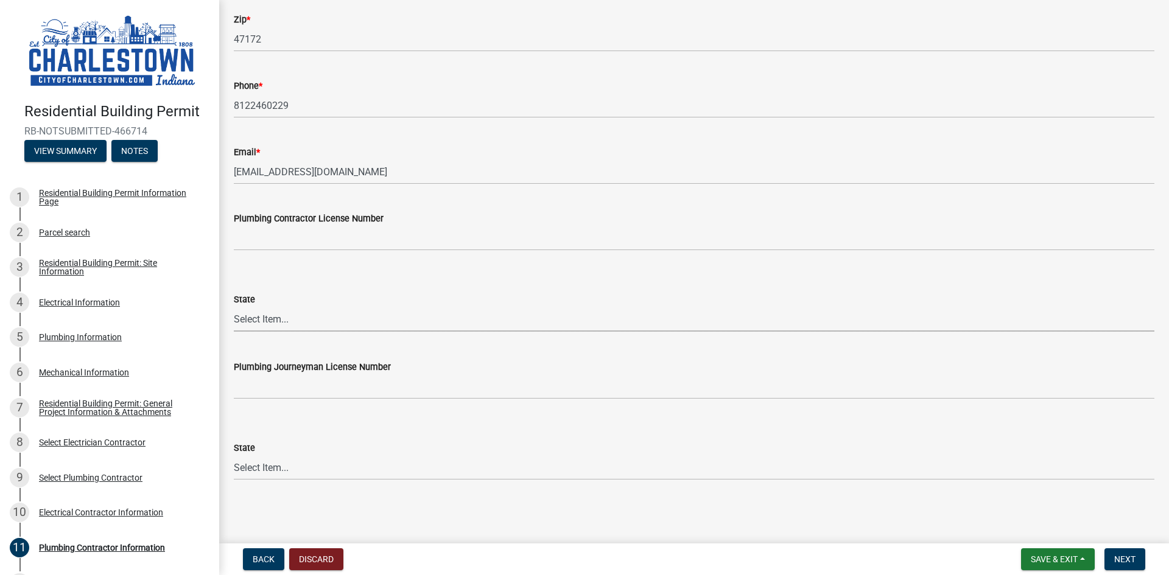
select select "IN"
click at [234, 307] on select "Select Item... Alabama Alaska Arizona Arkansas California Colorado Connecticut …" at bounding box center [694, 319] width 921 height 25
click at [294, 470] on select "Select Item... Alabama Alaska Arizona Arkansas California Colorado Connecticut …" at bounding box center [694, 467] width 921 height 25
select select "IN"
click at [234, 455] on select "Select Item... Alabama Alaska Arizona Arkansas California Colorado Connecticut …" at bounding box center [694, 467] width 921 height 25
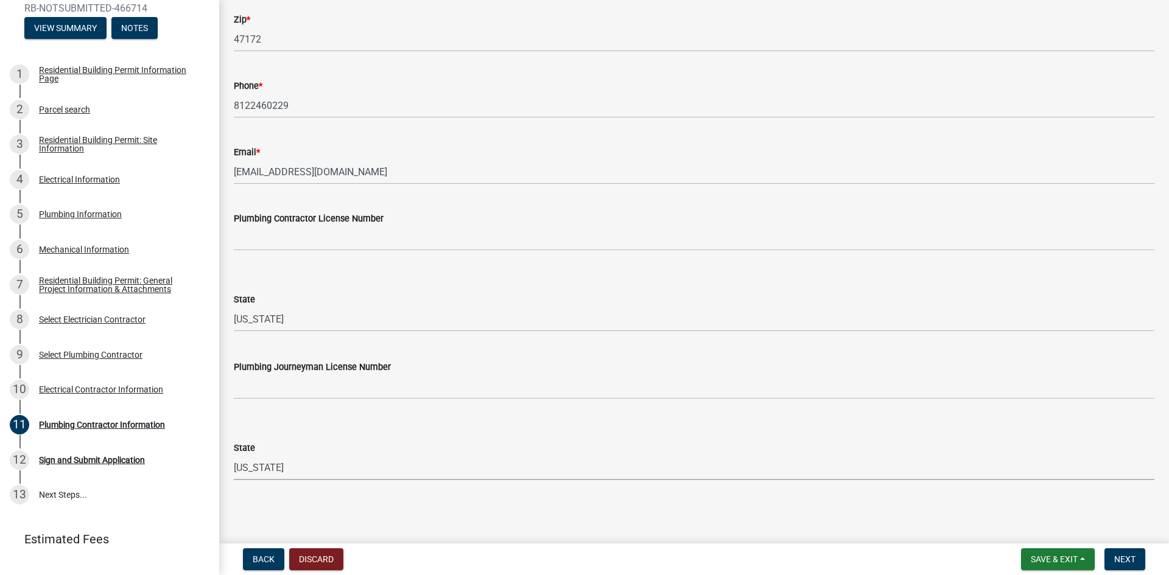
scroll to position [142, 0]
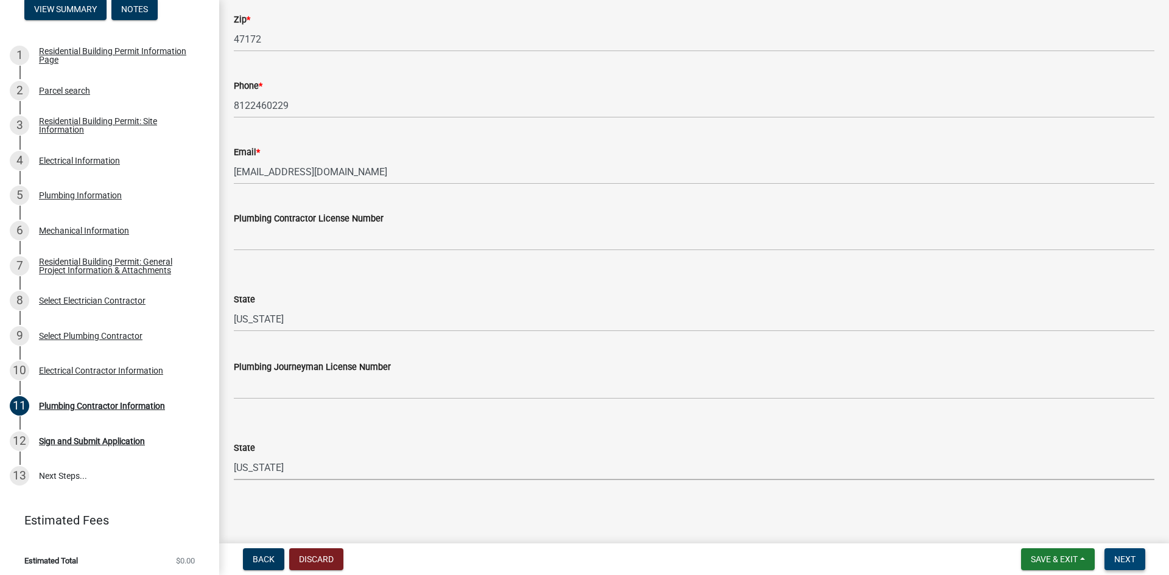
click at [1132, 556] on span "Next" at bounding box center [1124, 560] width 21 height 10
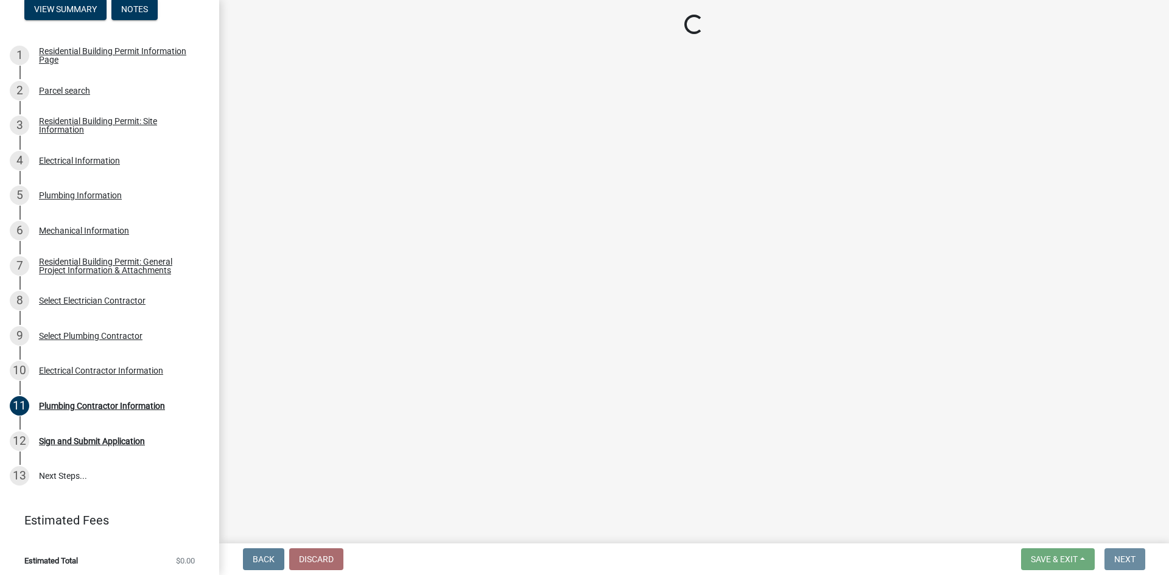
scroll to position [0, 0]
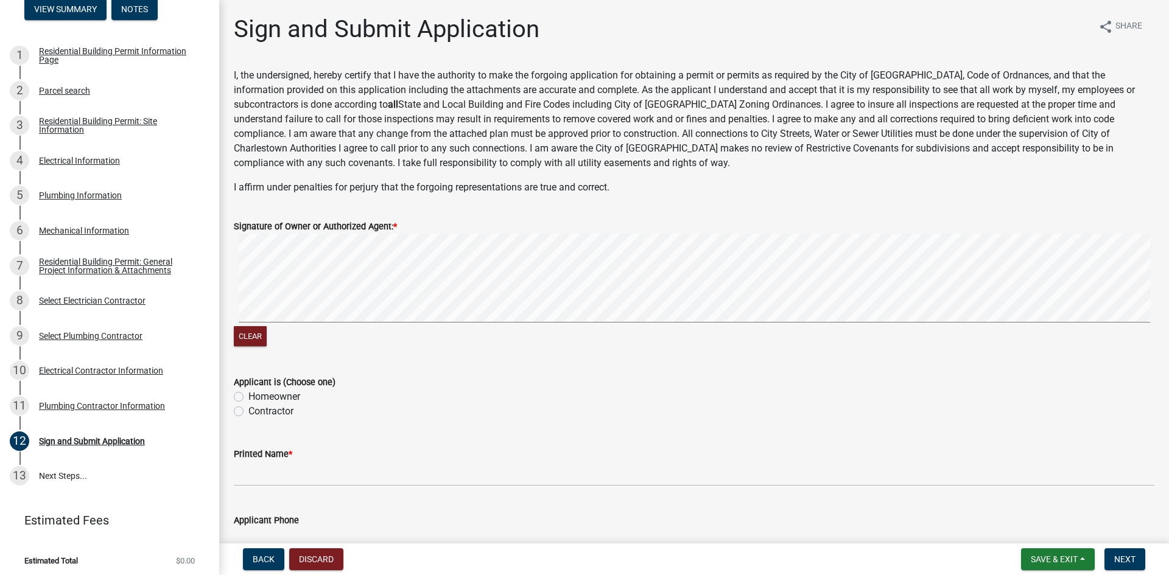
click at [248, 396] on label "Homeowner" at bounding box center [274, 397] width 52 height 15
click at [248, 396] on input "Homeowner" at bounding box center [252, 394] width 8 height 8
radio input "true"
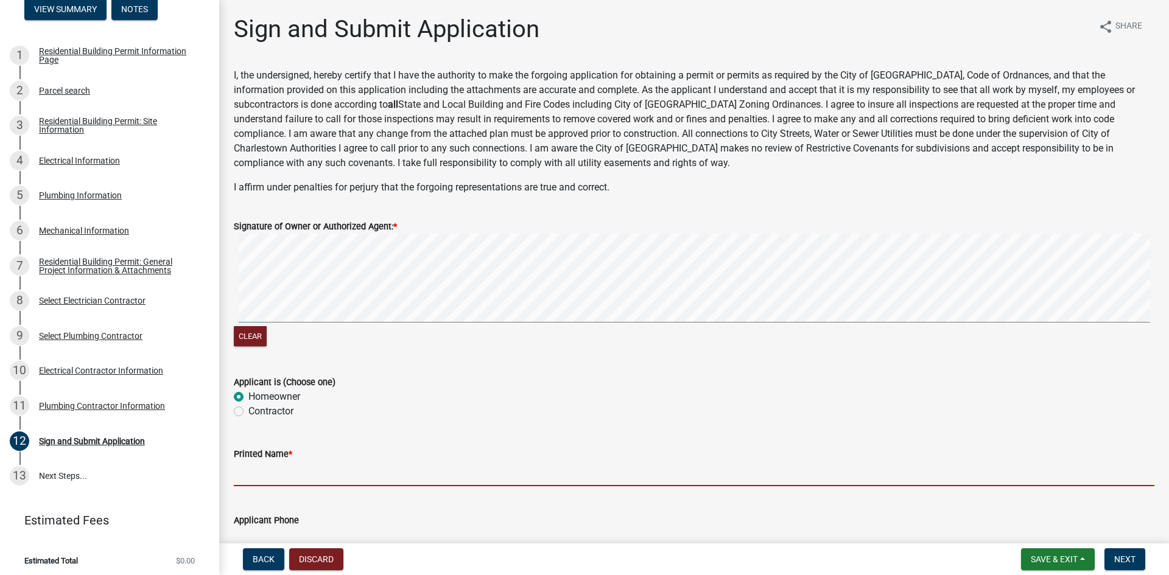
click at [313, 477] on input "Printed Name *" at bounding box center [694, 473] width 921 height 25
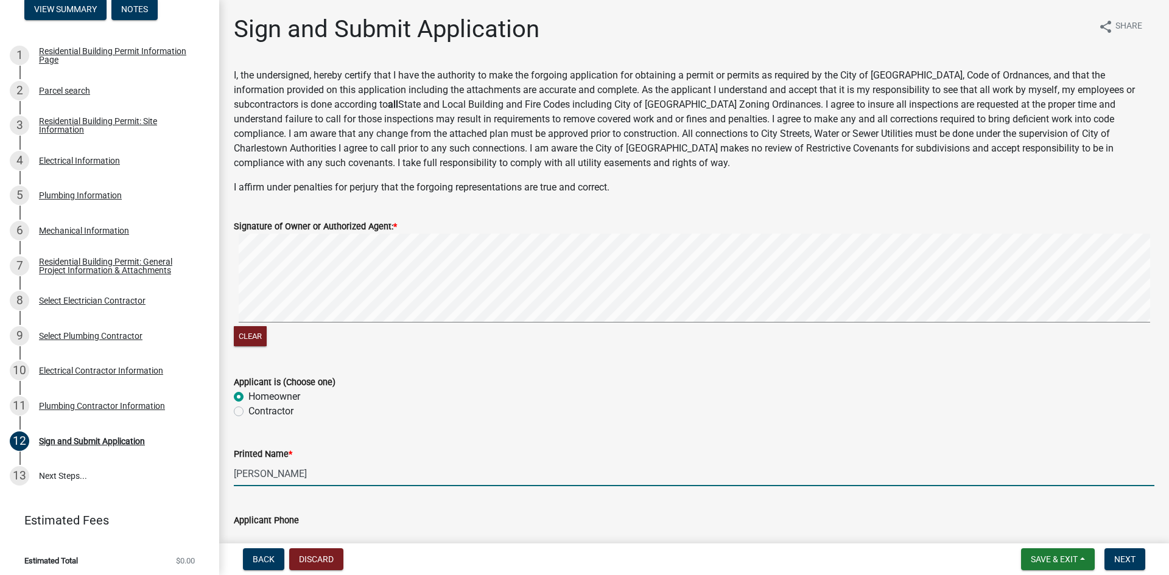
type input "[PERSON_NAME]"
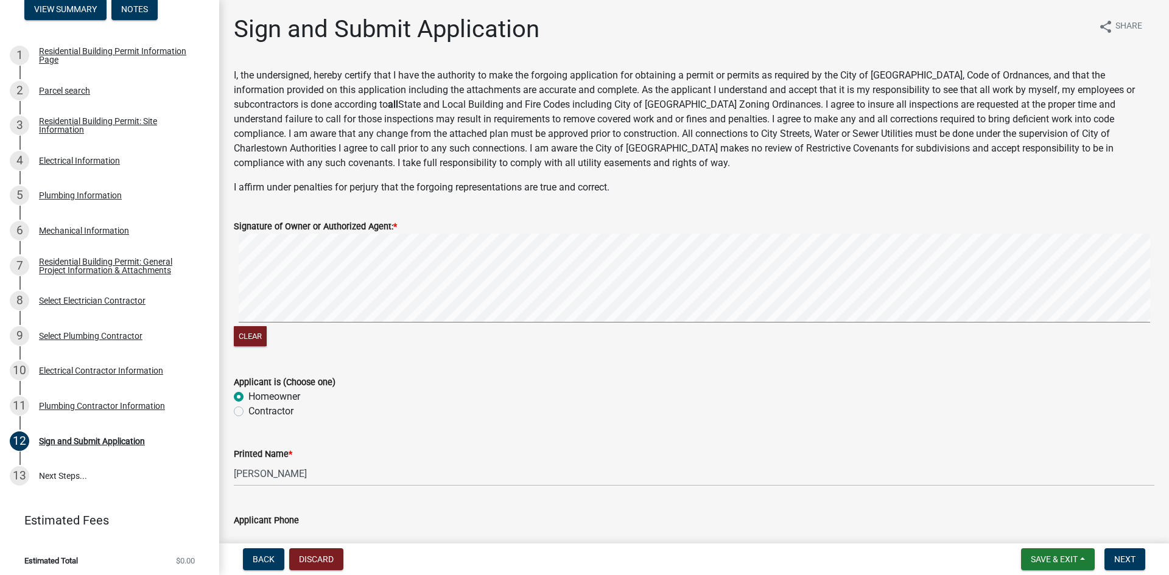
scroll to position [14, 0]
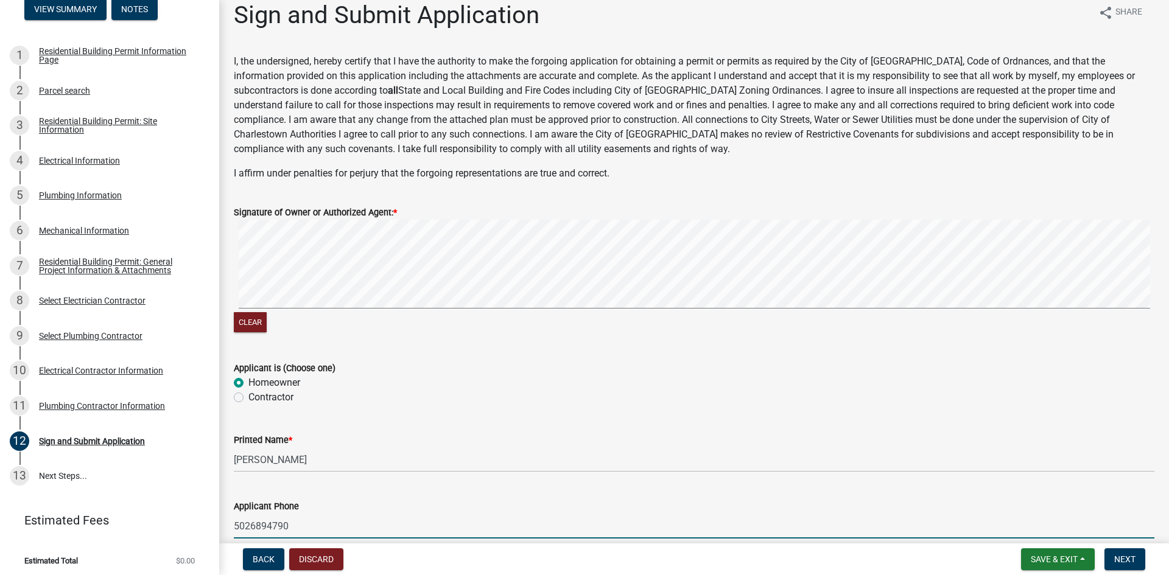
type input "5026894790"
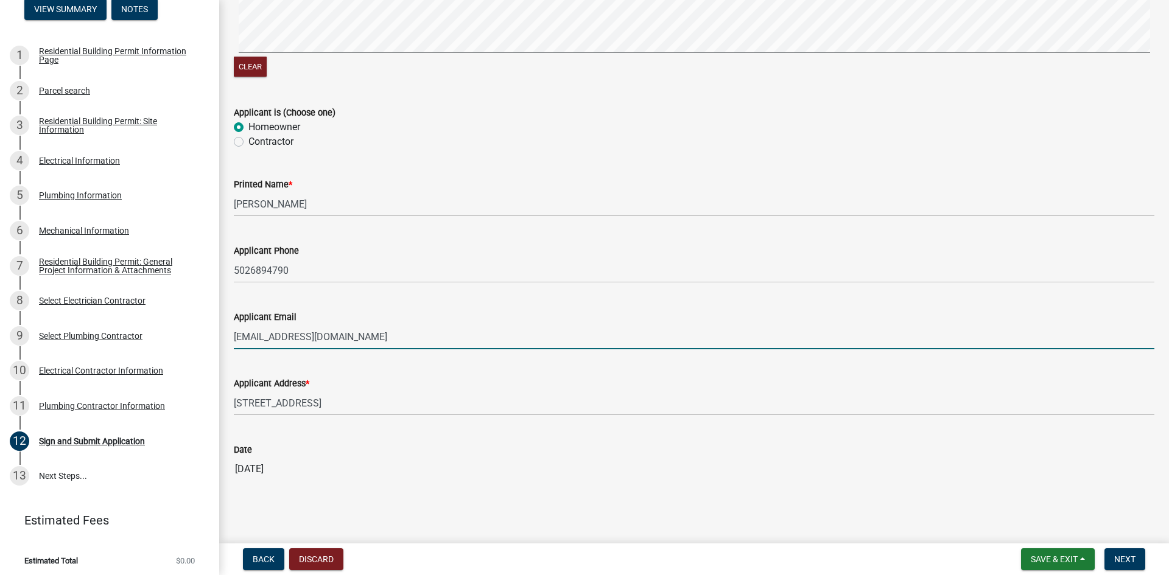
type input "[EMAIL_ADDRESS][DOMAIN_NAME]"
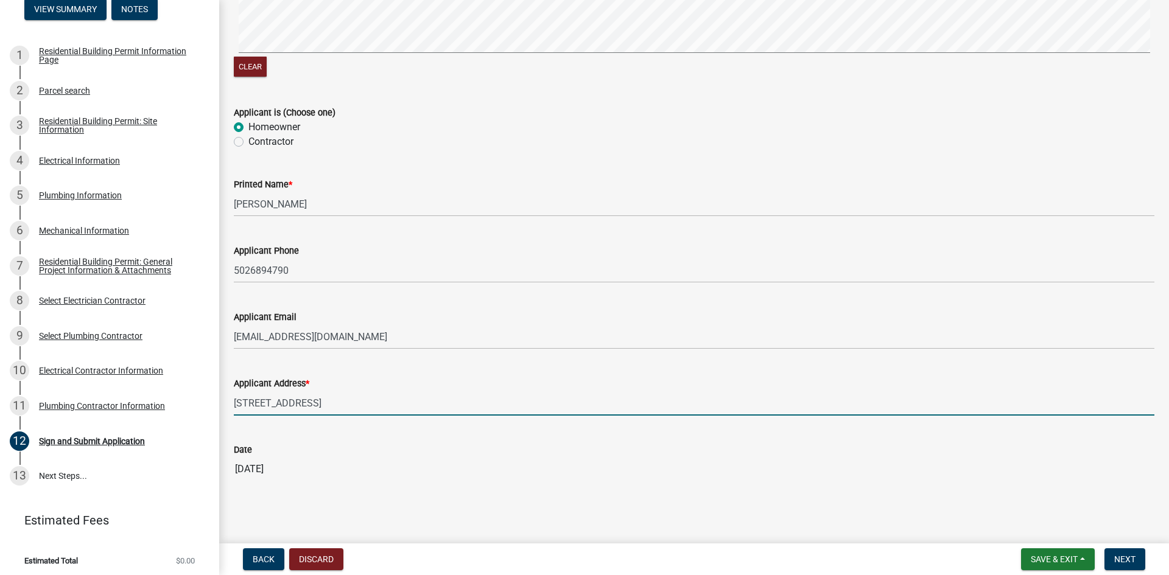
drag, startPoint x: 371, startPoint y: 408, endPoint x: 723, endPoint y: 385, distance: 352.0
click at [501, 409] on input "[STREET_ADDRESS]" at bounding box center [694, 403] width 921 height 25
click at [1123, 555] on span "Next" at bounding box center [1124, 560] width 21 height 10
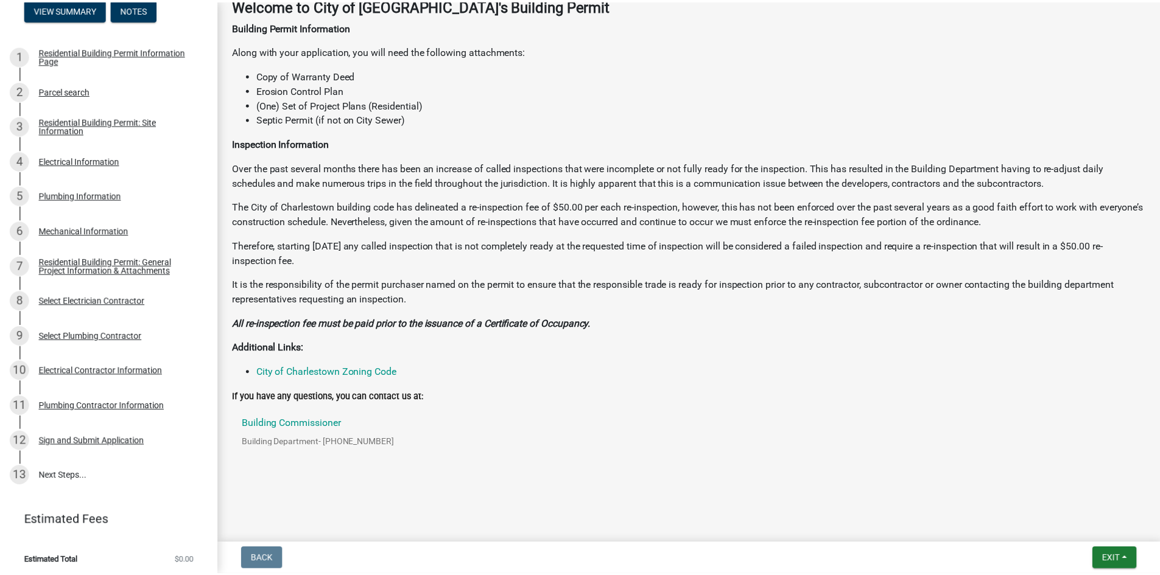
scroll to position [230, 0]
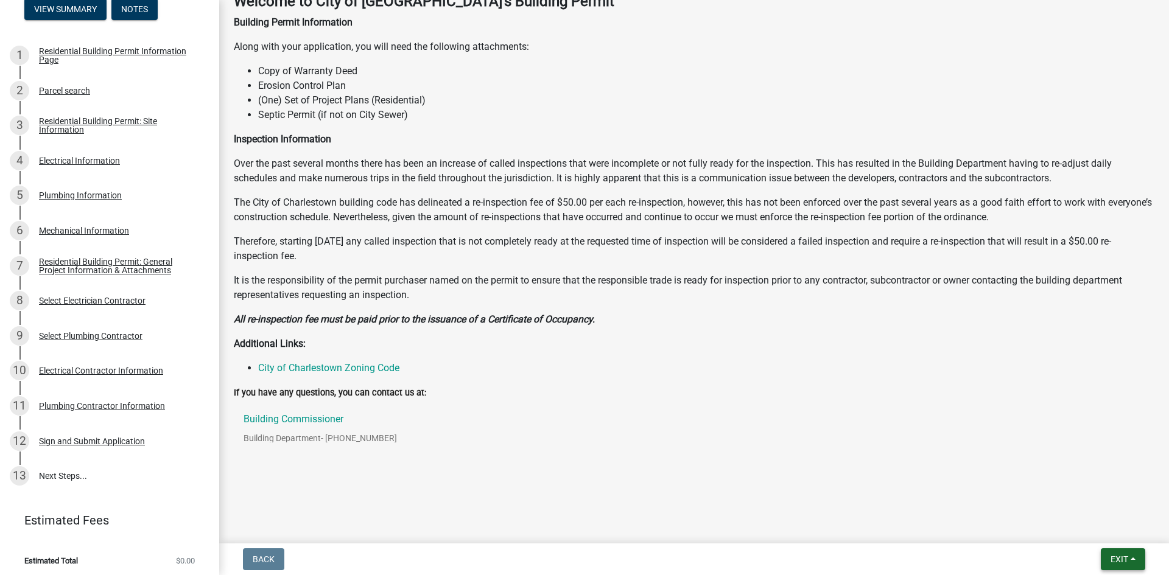
click at [1121, 556] on span "Exit" at bounding box center [1119, 560] width 18 height 10
click at [1093, 526] on button "Save & Exit" at bounding box center [1096, 527] width 97 height 29
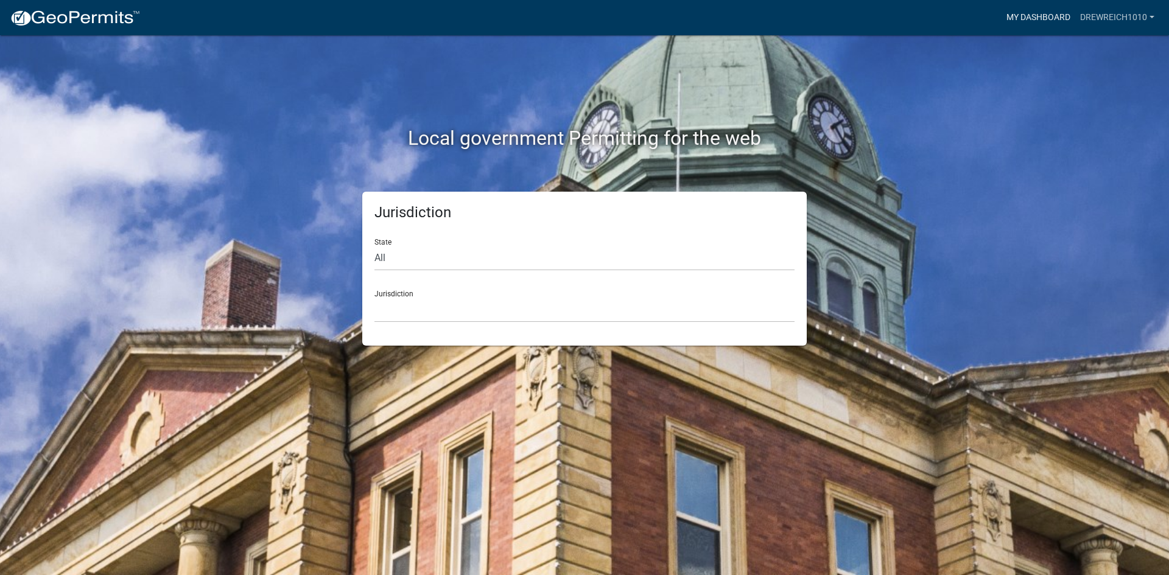
click at [1044, 16] on link "My Dashboard" at bounding box center [1039, 17] width 74 height 23
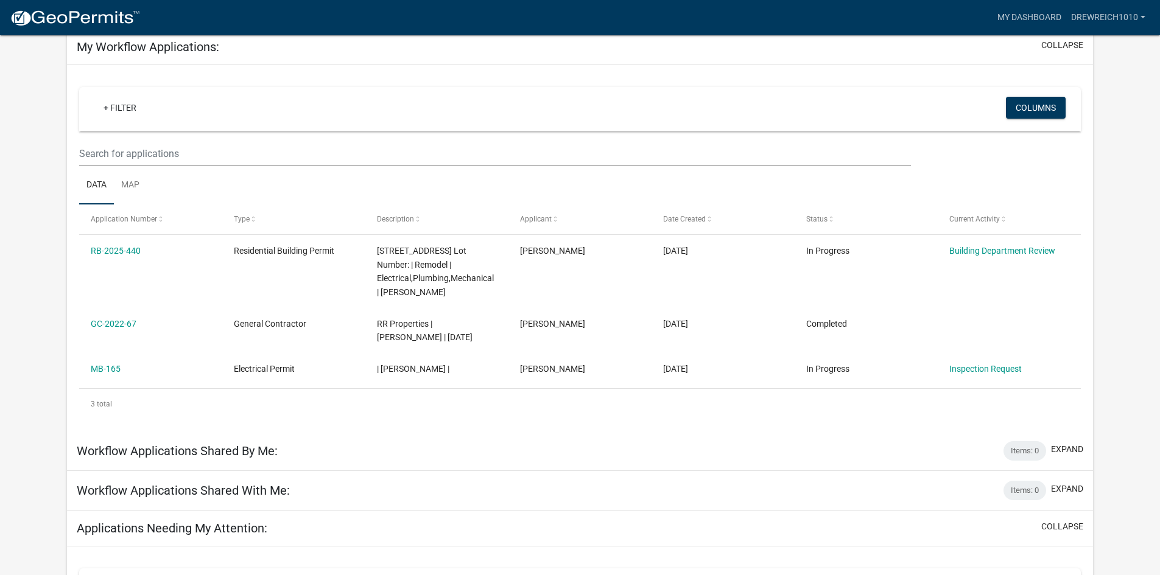
scroll to position [58, 0]
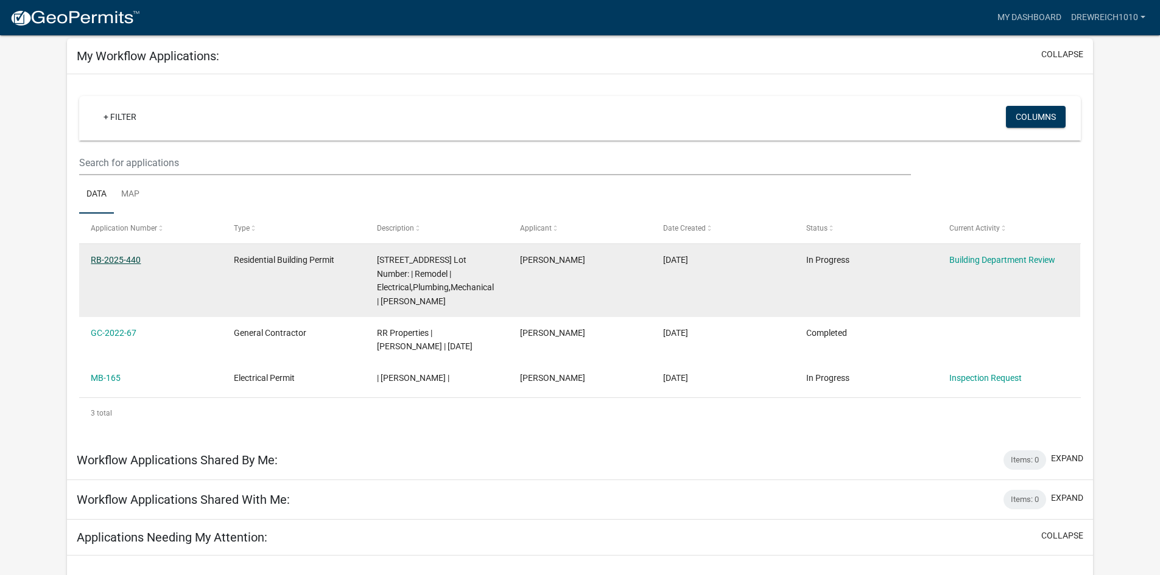
click at [128, 261] on link "RB-2025-440" at bounding box center [116, 260] width 50 height 10
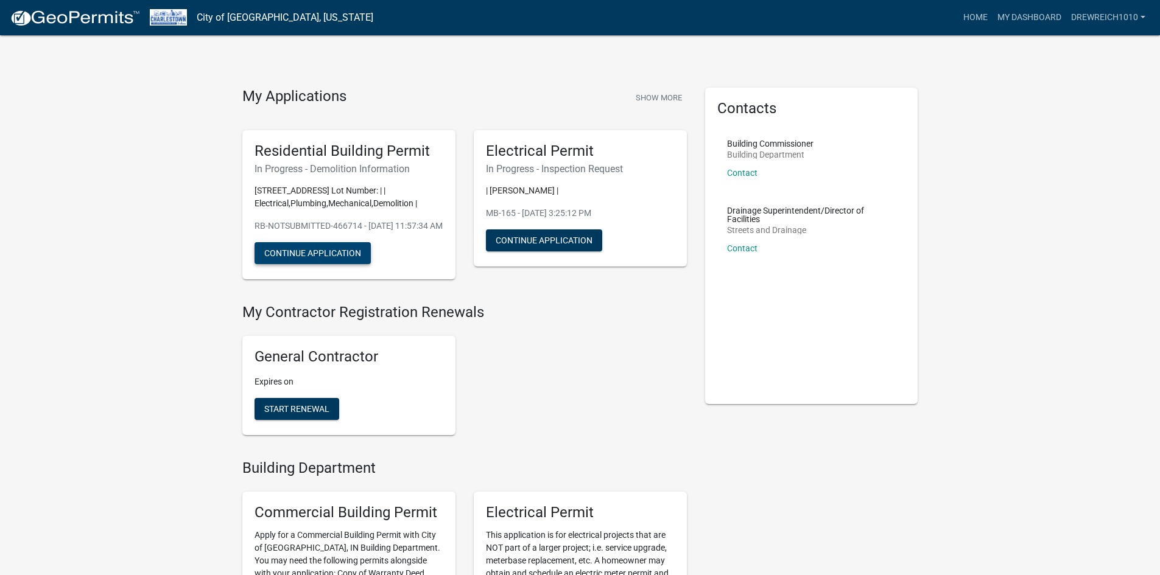
click at [321, 264] on button "Continue Application" at bounding box center [312, 253] width 116 height 22
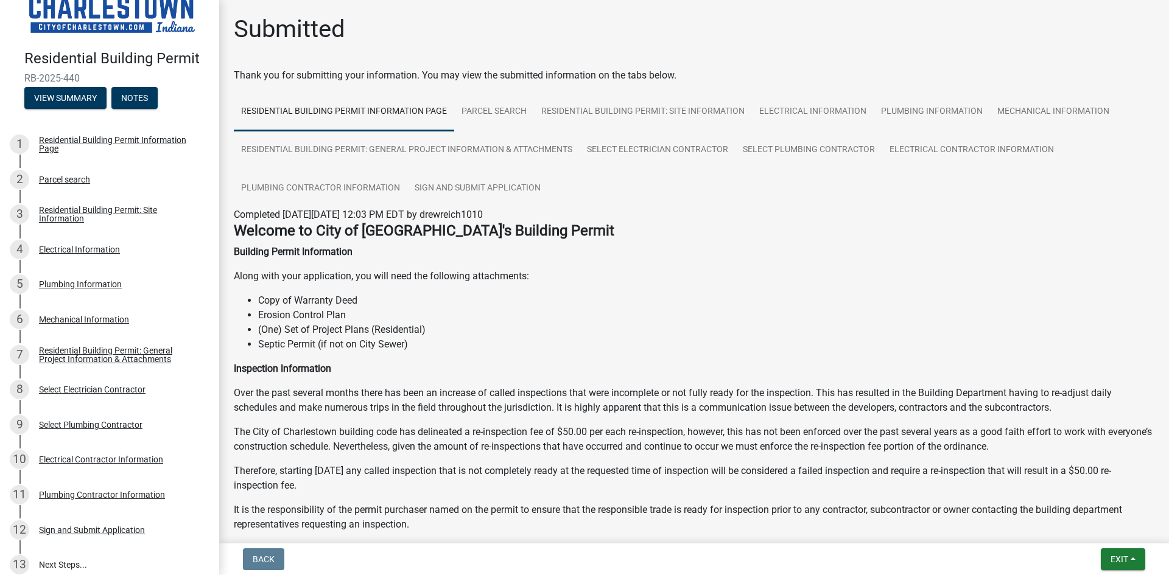
scroll to position [142, 0]
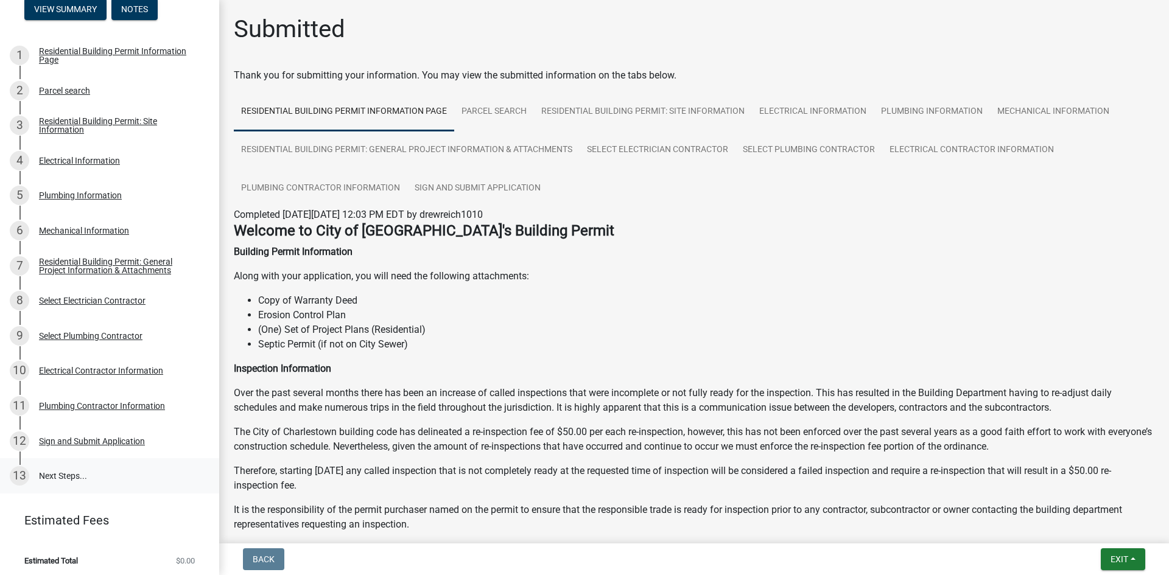
click at [68, 468] on link "13 Next Steps..." at bounding box center [109, 475] width 219 height 35
click at [68, 467] on link "13 Next Steps..." at bounding box center [109, 475] width 219 height 35
